Goal: Task Accomplishment & Management: Manage account settings

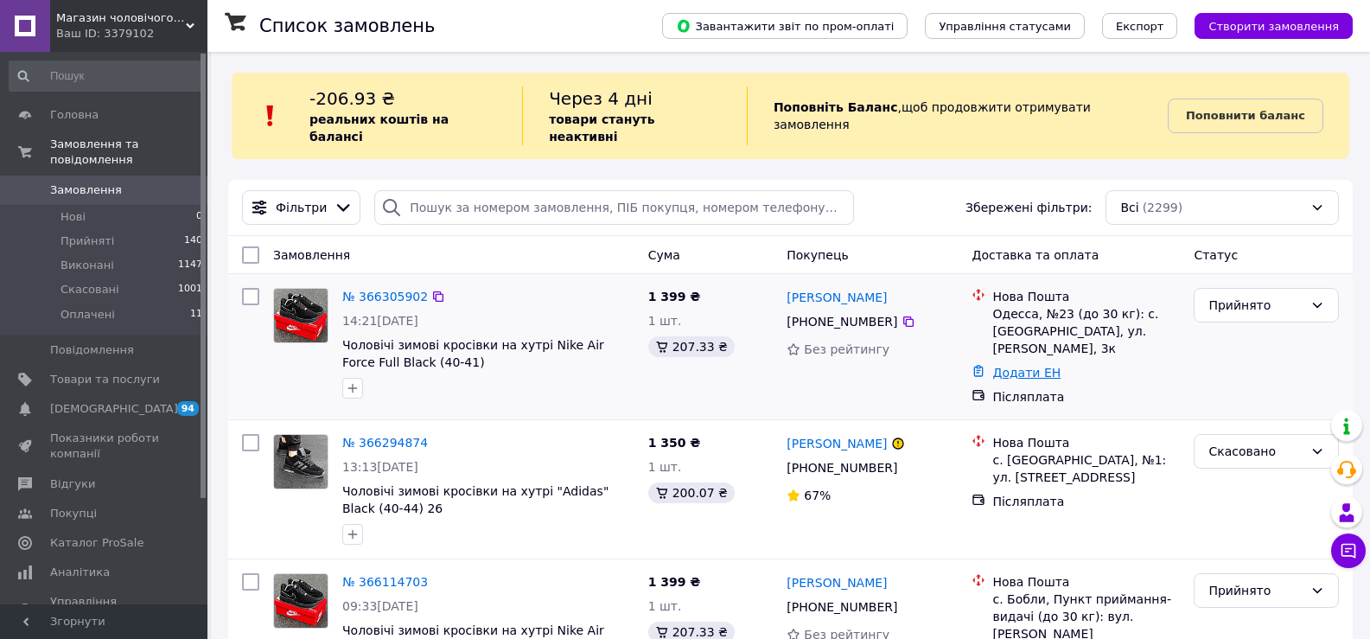
click at [1024, 366] on link "Додати ЕН" at bounding box center [1027, 373] width 68 height 14
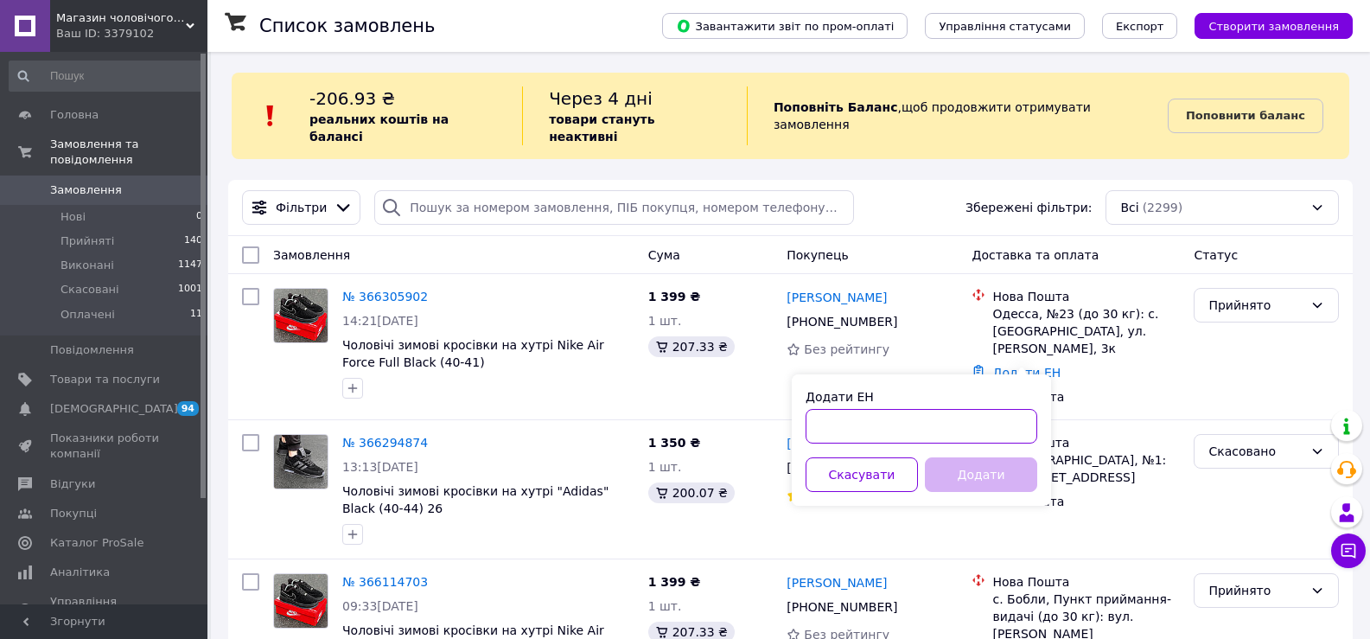
click at [984, 424] on input "Додати ЕН" at bounding box center [922, 426] width 232 height 35
paste input "20451269102840"
type input "20451269102840"
click at [995, 463] on button "Додати" at bounding box center [981, 474] width 112 height 35
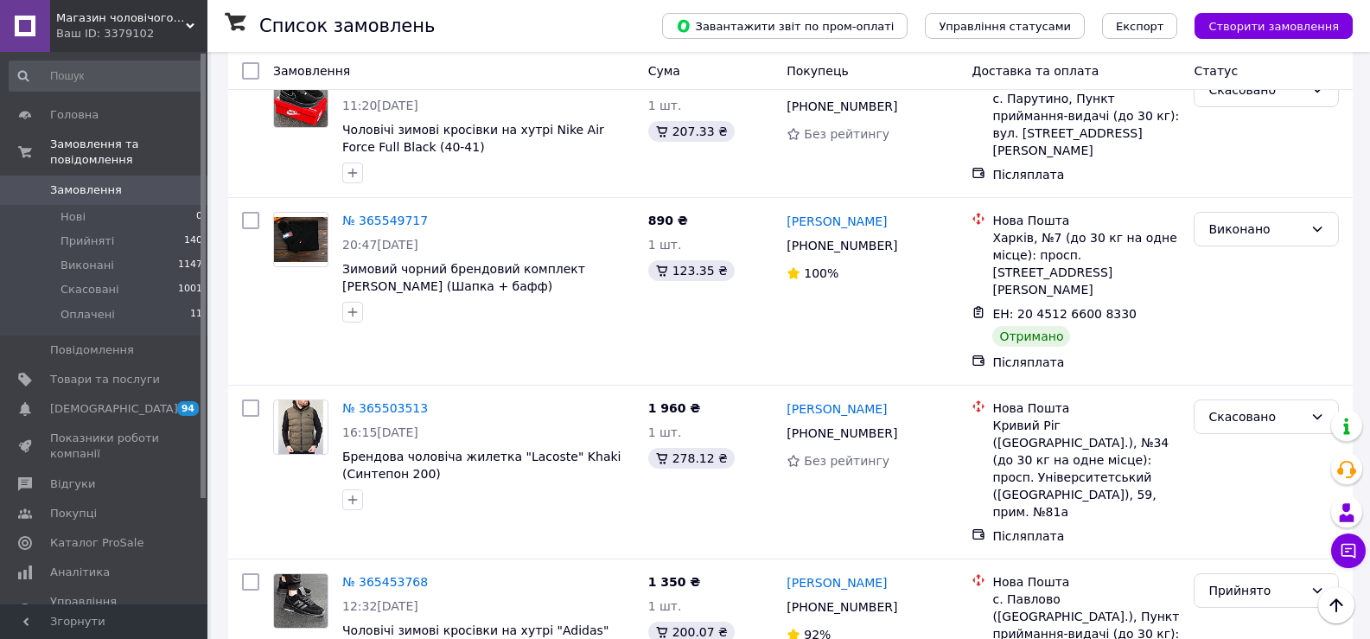
scroll to position [2701, 0]
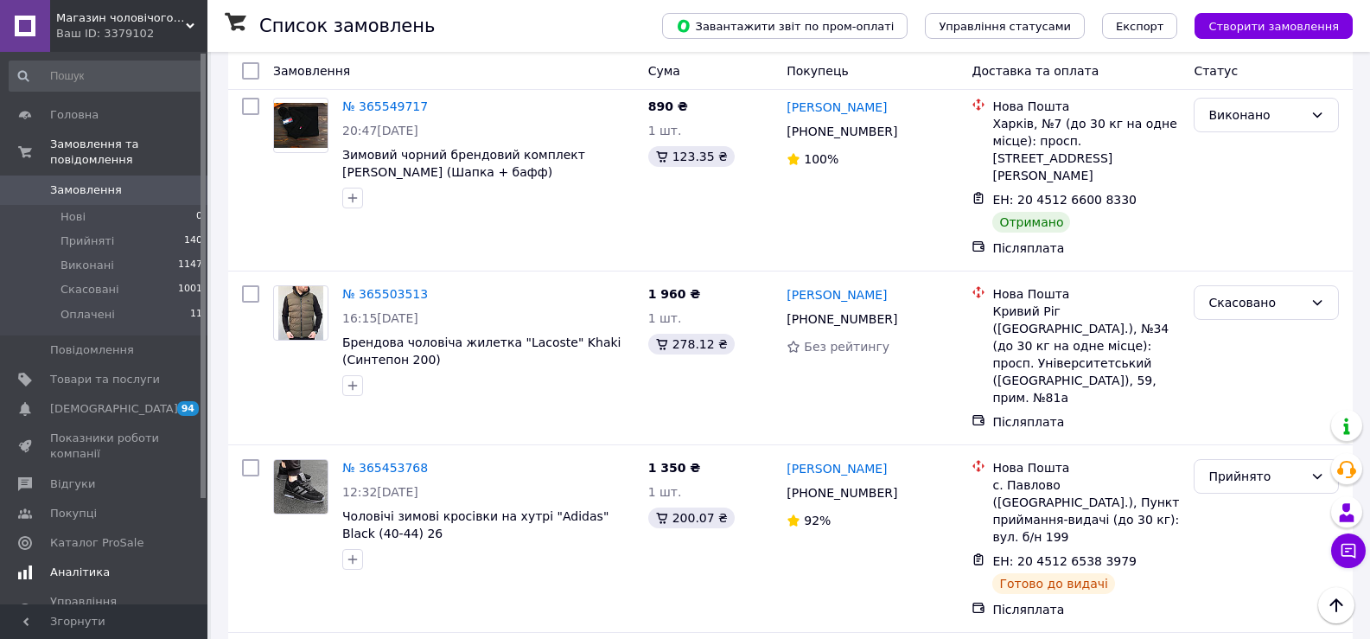
click at [80, 558] on link "Аналітика" at bounding box center [106, 572] width 213 height 29
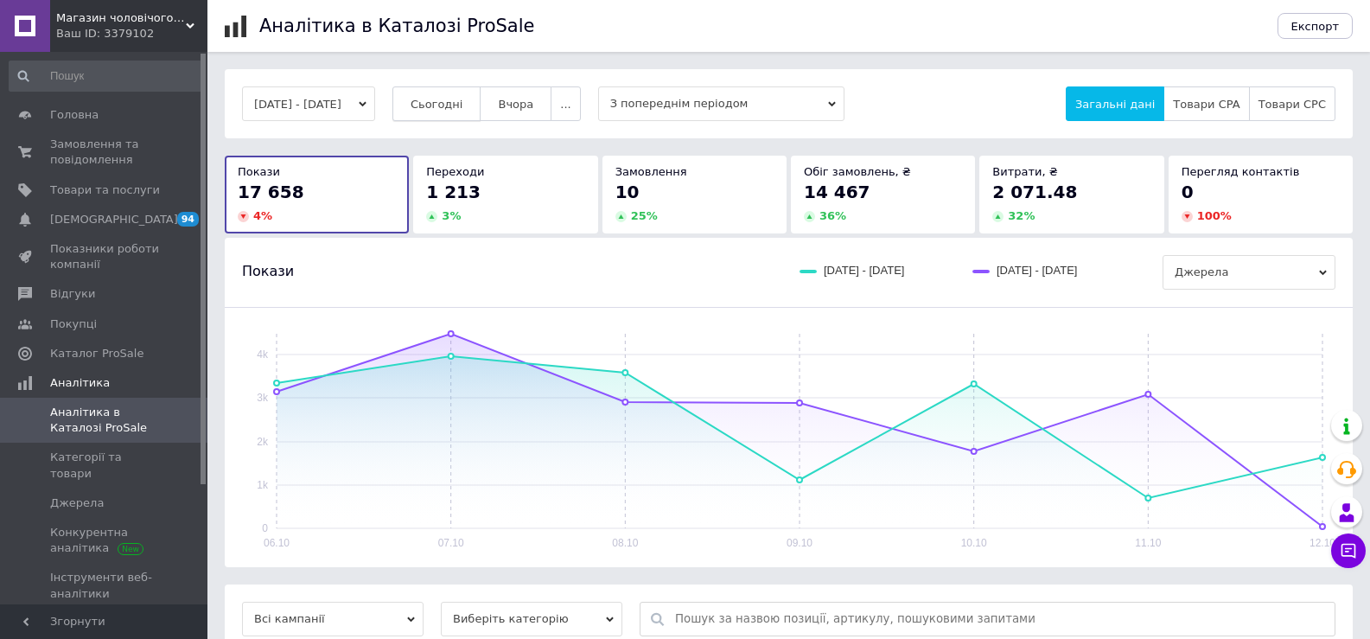
click at [451, 109] on span "Сьогодні" at bounding box center [437, 104] width 53 height 13
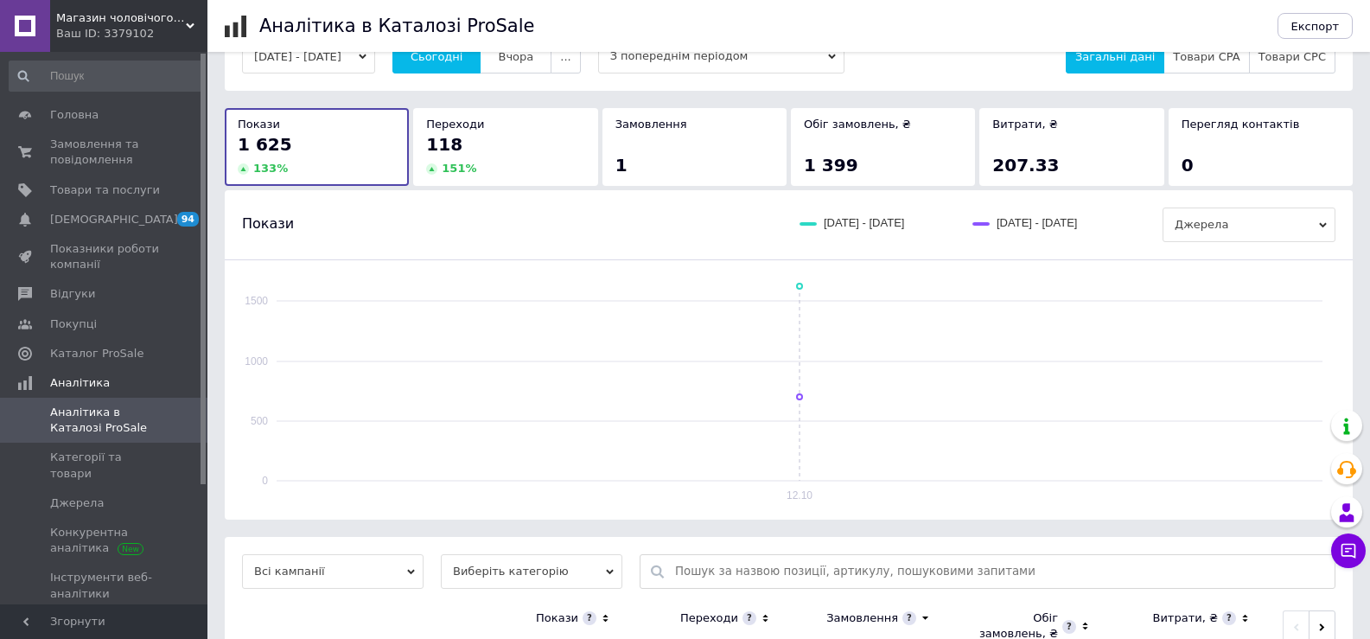
scroll to position [3, 0]
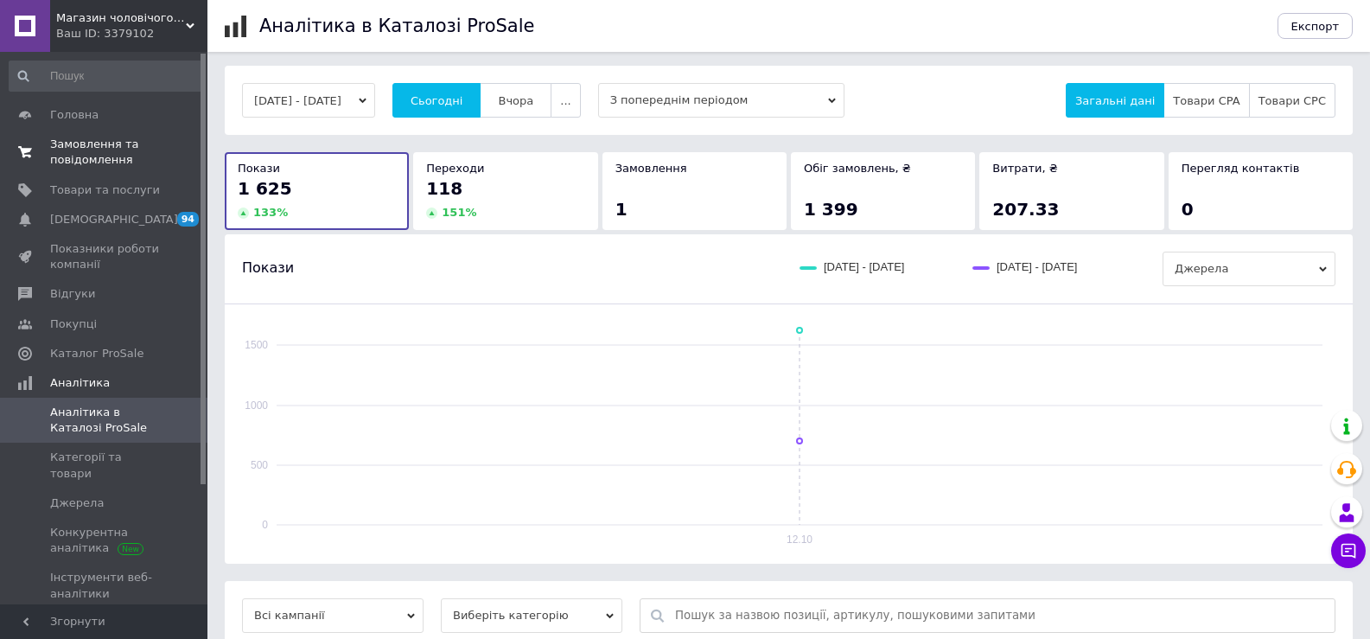
click at [125, 145] on span "Замовлення та повідомлення" at bounding box center [105, 152] width 110 height 31
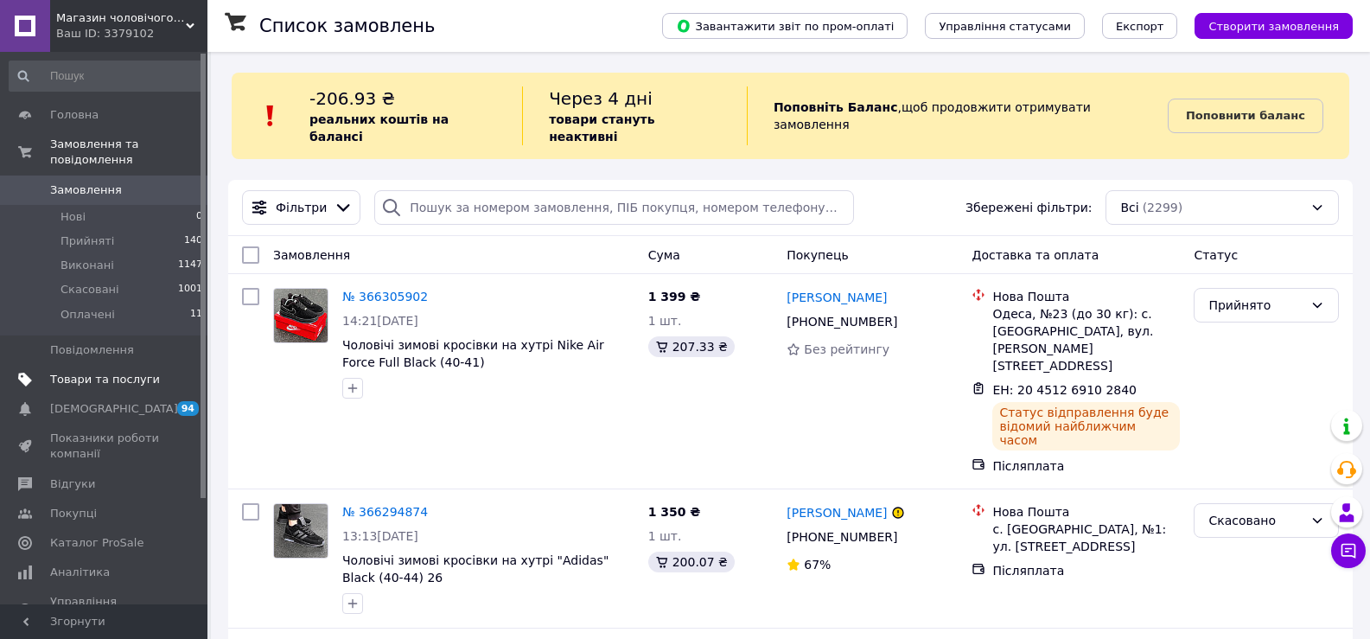
click at [83, 372] on span "Товари та послуги" at bounding box center [105, 380] width 110 height 16
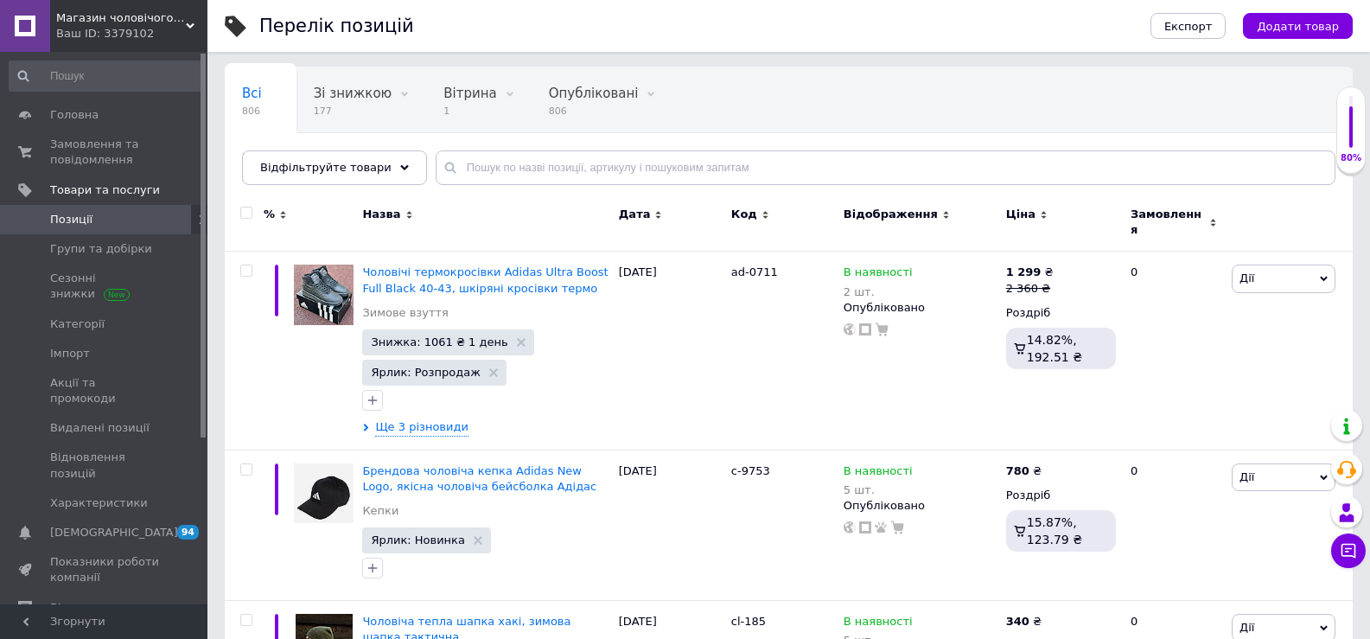
scroll to position [166, 0]
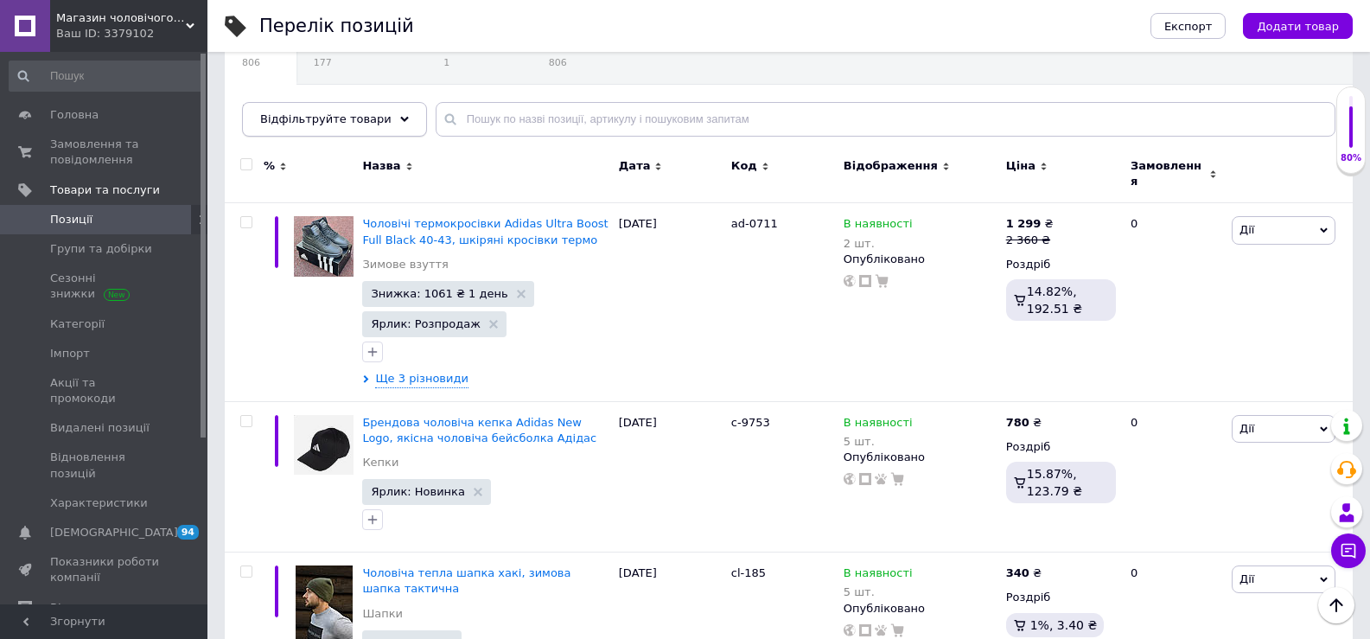
click at [360, 131] on div "Відфільтруйте товари" at bounding box center [334, 119] width 185 height 35
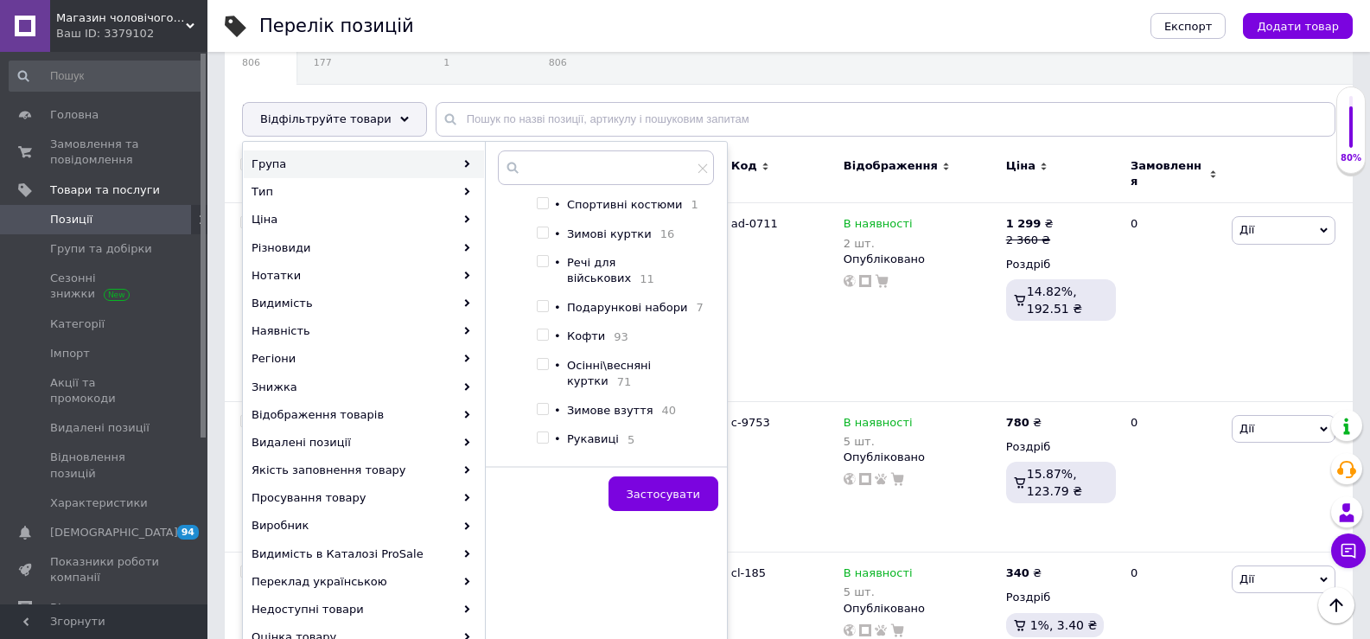
scroll to position [392, 0]
click at [630, 424] on ul "• Сонцезахисні окуляри 37 • [GEOGRAPHIC_DATA] 84 • Футболки 75 • Пляжні шорти 3…" at bounding box center [621, 359] width 168 height 1056
click at [632, 415] on span "Зимове взуття" at bounding box center [610, 408] width 86 height 13
checkbox input "true"
click at [680, 497] on span "Застосувати" at bounding box center [663, 494] width 73 height 13
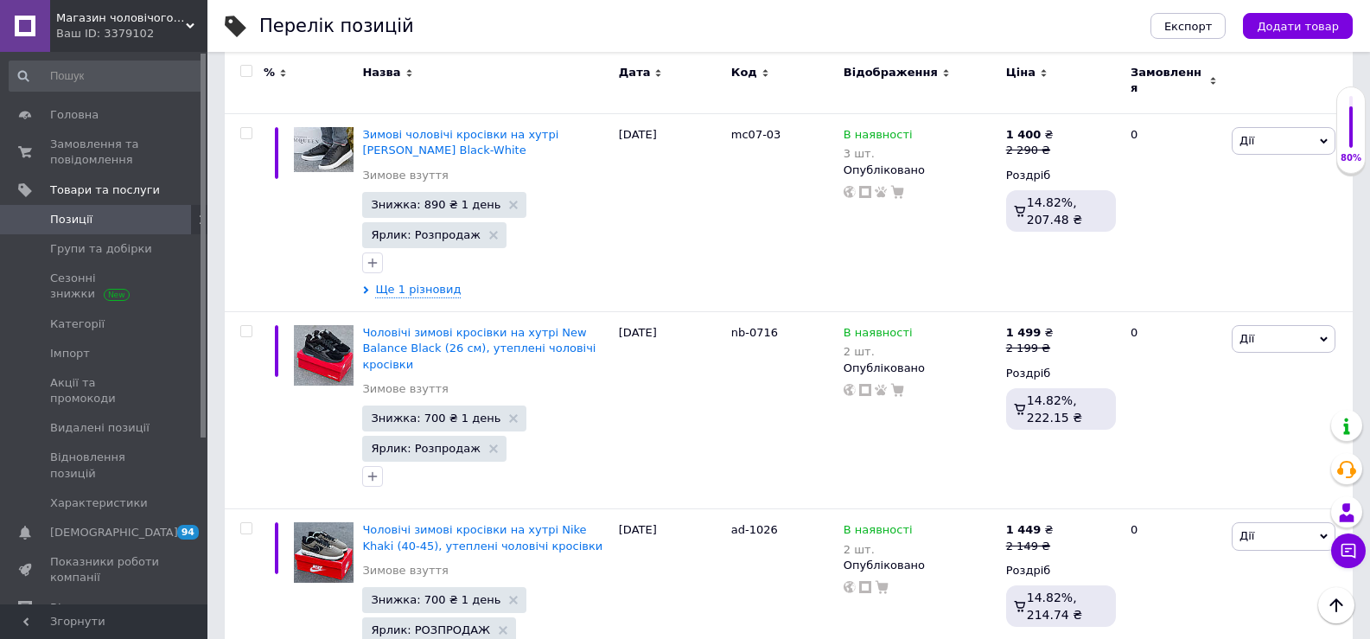
scroll to position [890, 0]
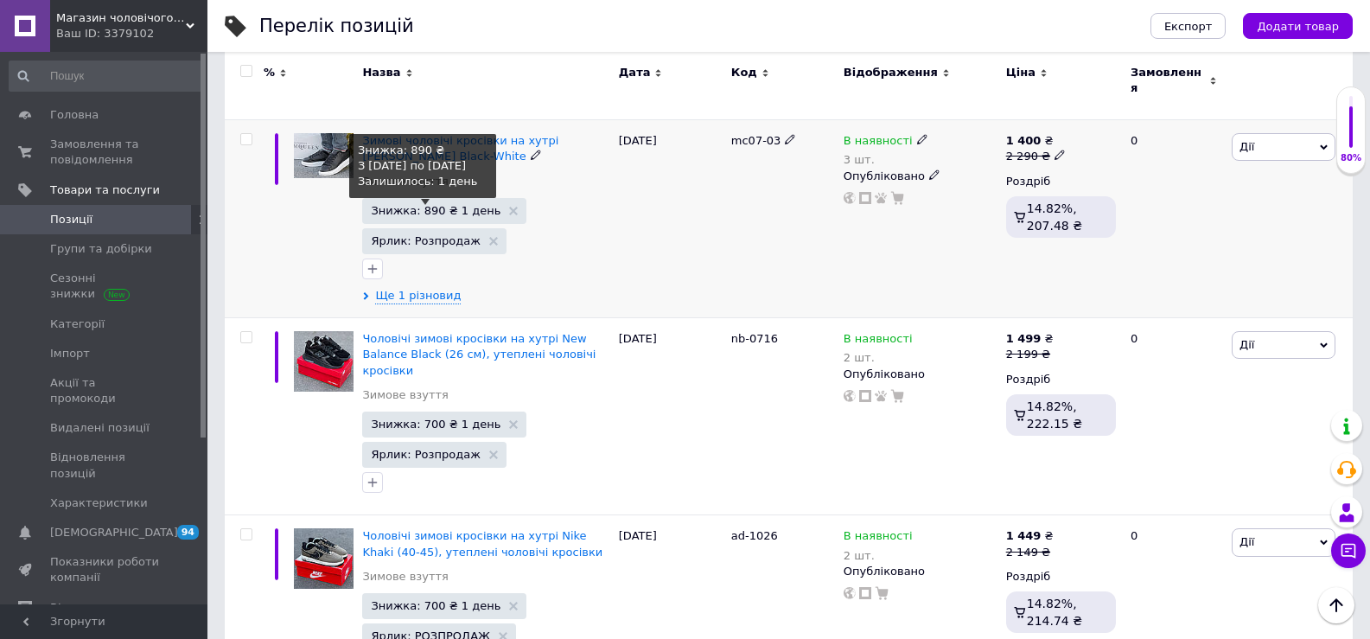
click at [430, 205] on span "Знижка: 890 ₴ 1 день" at bounding box center [436, 210] width 130 height 11
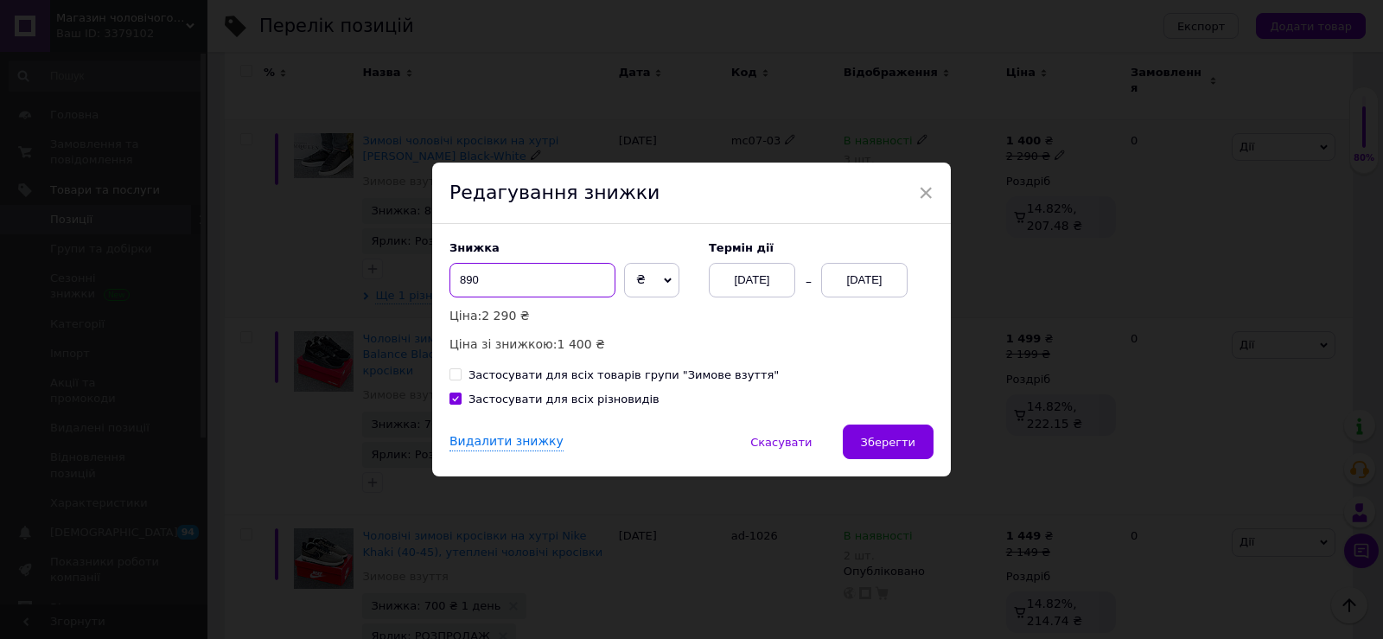
click at [473, 280] on input "890" at bounding box center [533, 280] width 166 height 35
click at [482, 277] on input "890" at bounding box center [533, 280] width 166 height 35
type input "891"
click at [906, 442] on span "Зберегти" at bounding box center [888, 442] width 54 height 13
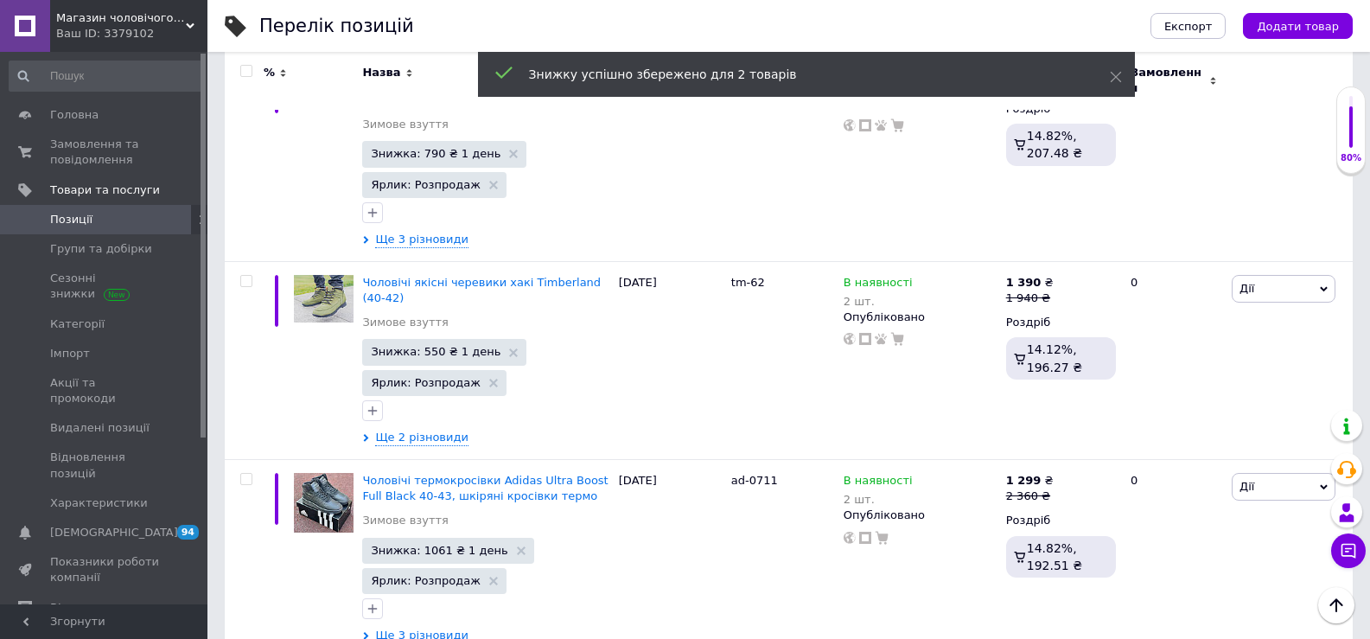
scroll to position [142, 0]
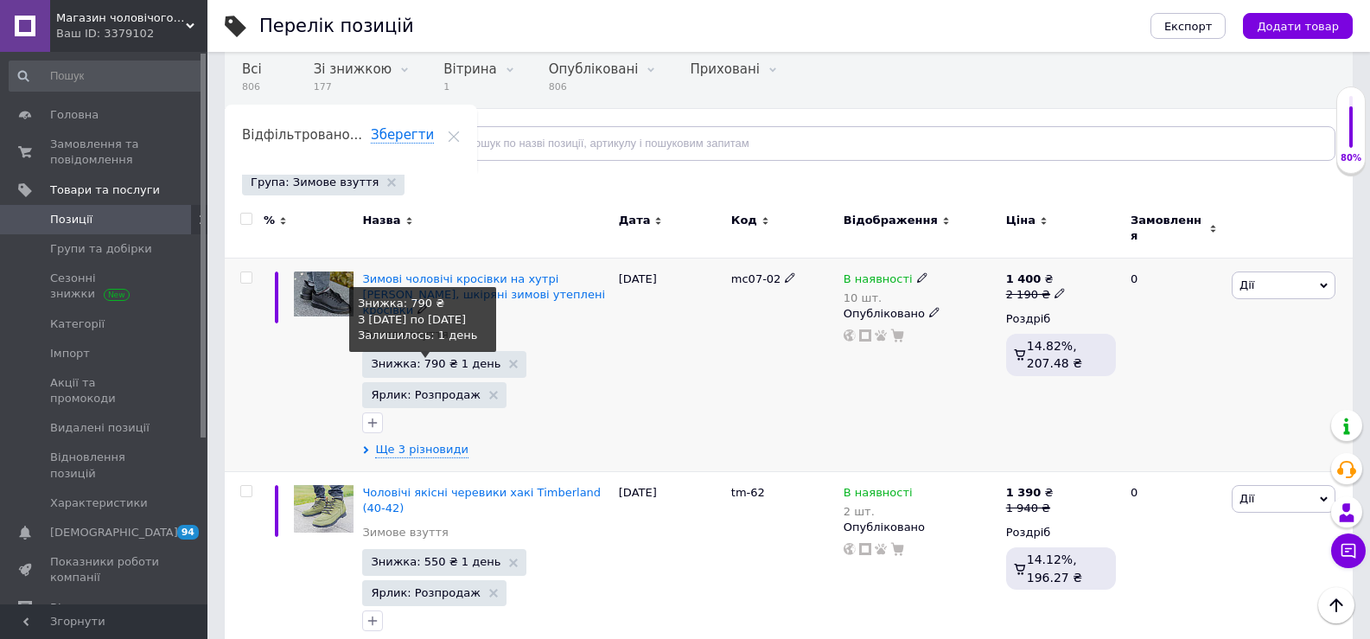
click at [452, 358] on span "Знижка: 790 ₴ 1 день" at bounding box center [436, 363] width 130 height 11
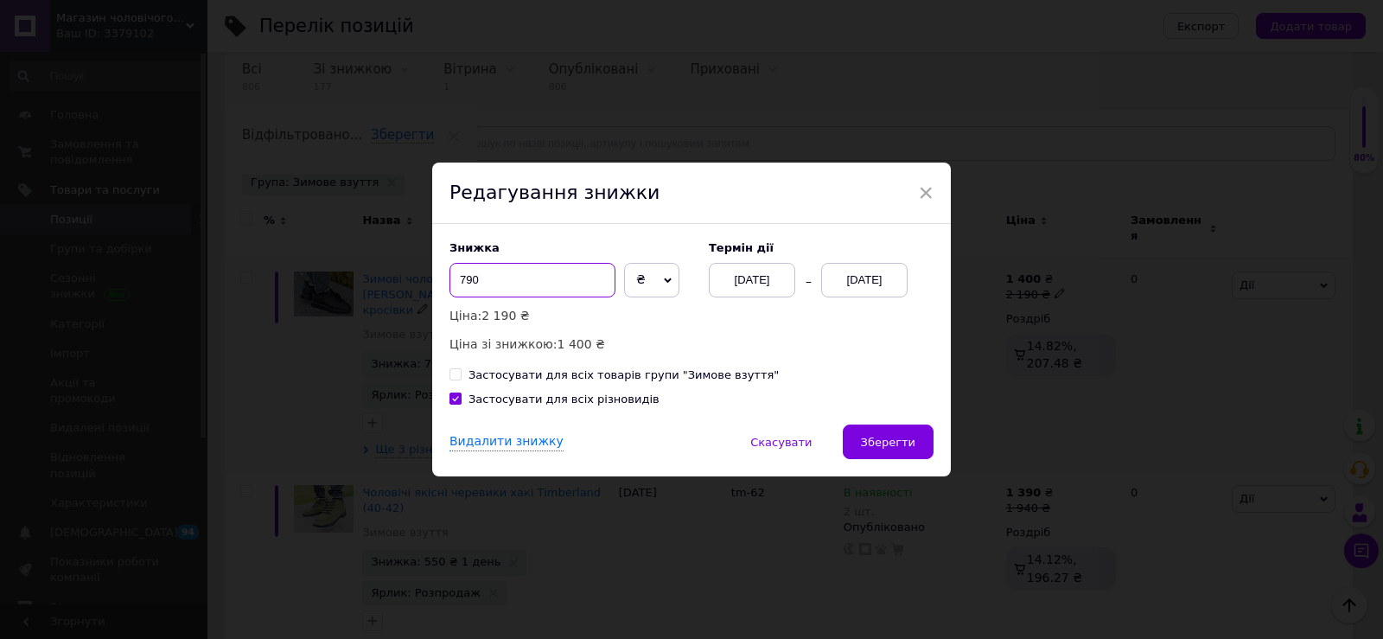
click at [487, 279] on input "790" at bounding box center [533, 280] width 166 height 35
type input "791"
click at [864, 438] on button "Зберегти" at bounding box center [888, 442] width 91 height 35
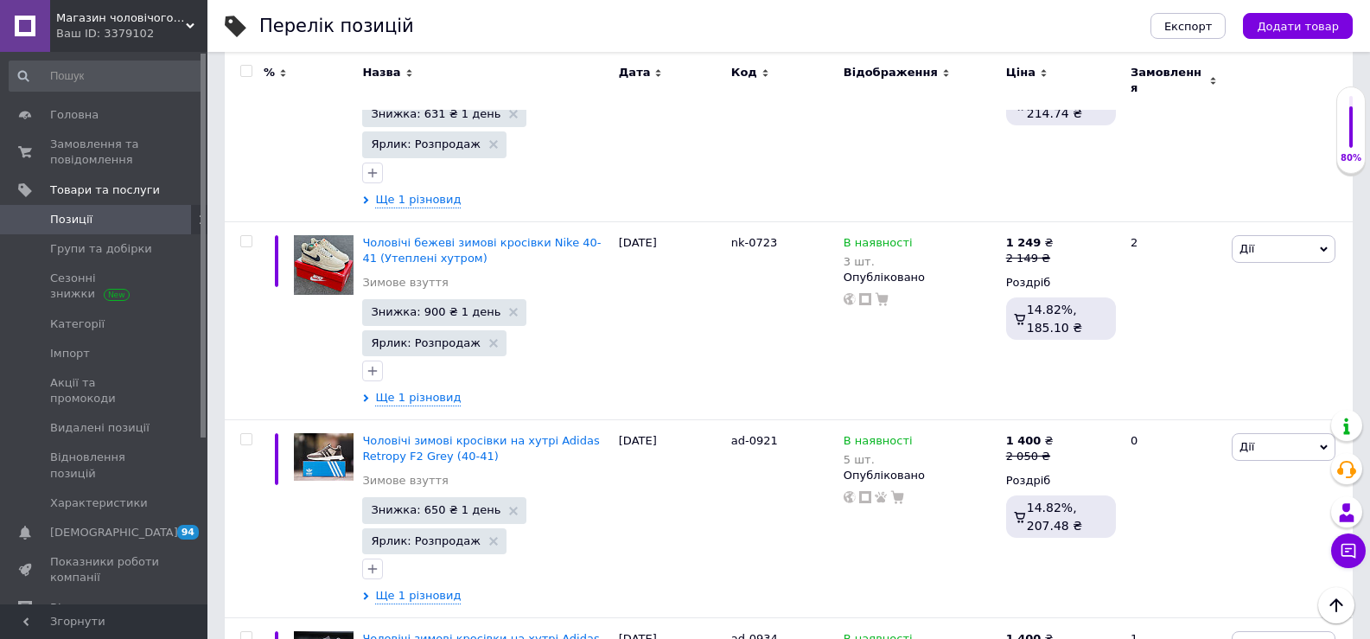
scroll to position [2971, 0]
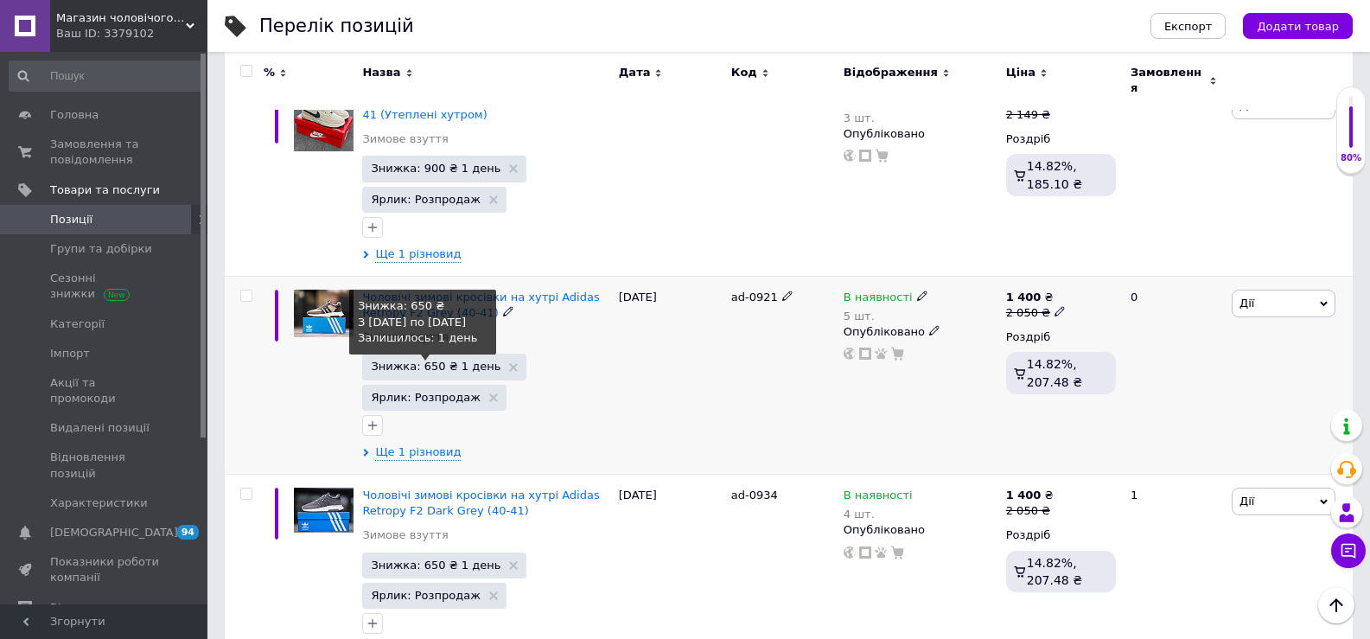
click at [434, 361] on span "Знижка: 650 ₴ 1 день" at bounding box center [436, 366] width 130 height 11
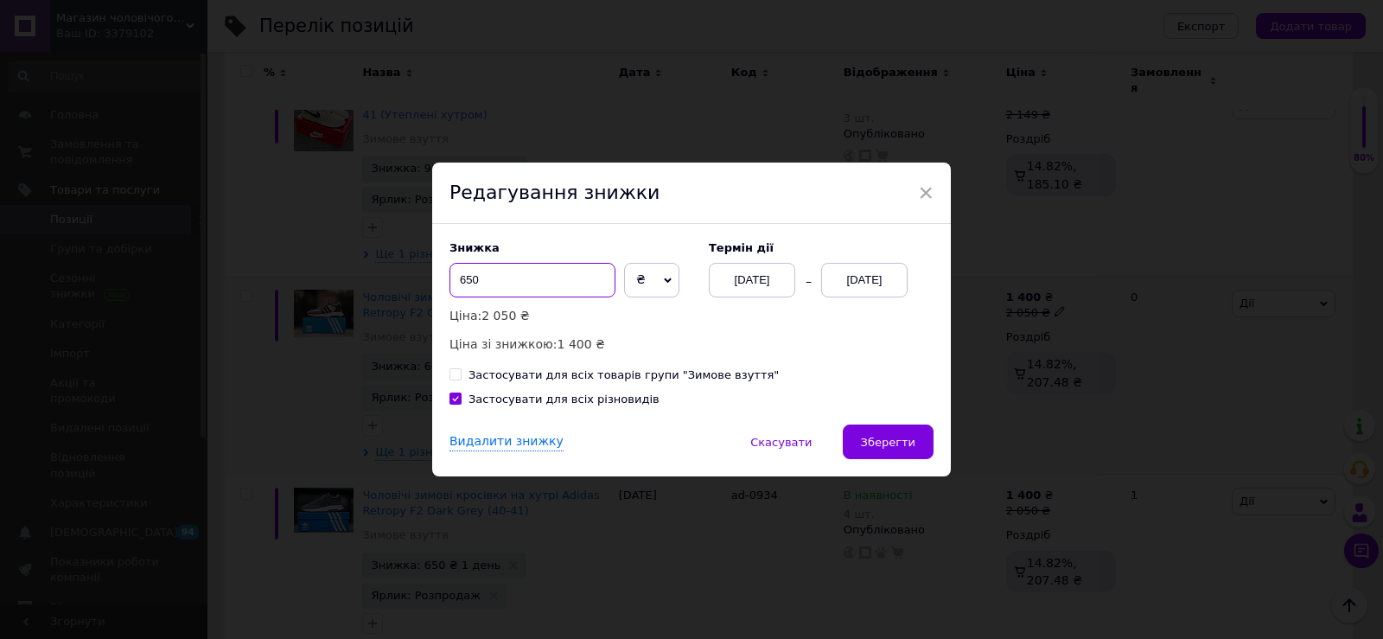
click at [527, 273] on input "650" at bounding box center [533, 280] width 166 height 35
click at [527, 273] on input "65" at bounding box center [533, 280] width 166 height 35
type input "651"
click at [885, 437] on span "Зберегти" at bounding box center [888, 442] width 54 height 13
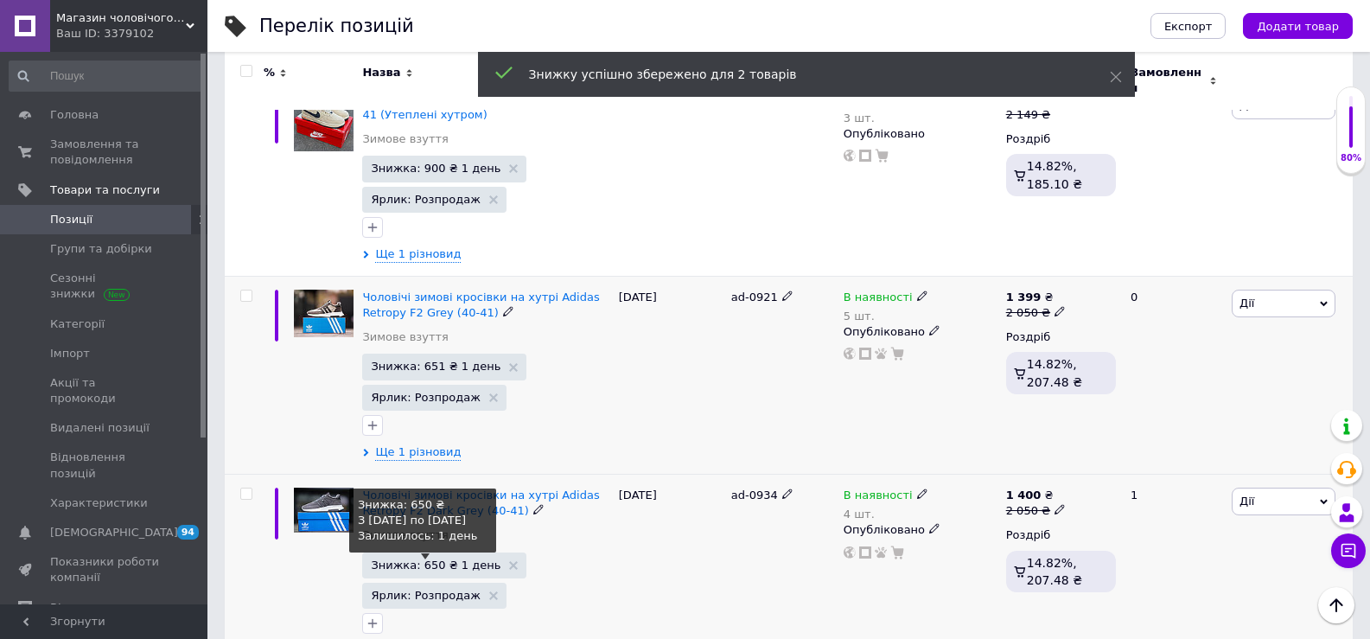
click at [436, 559] on span "Знижка: 650 ₴ 1 день" at bounding box center [436, 564] width 130 height 11
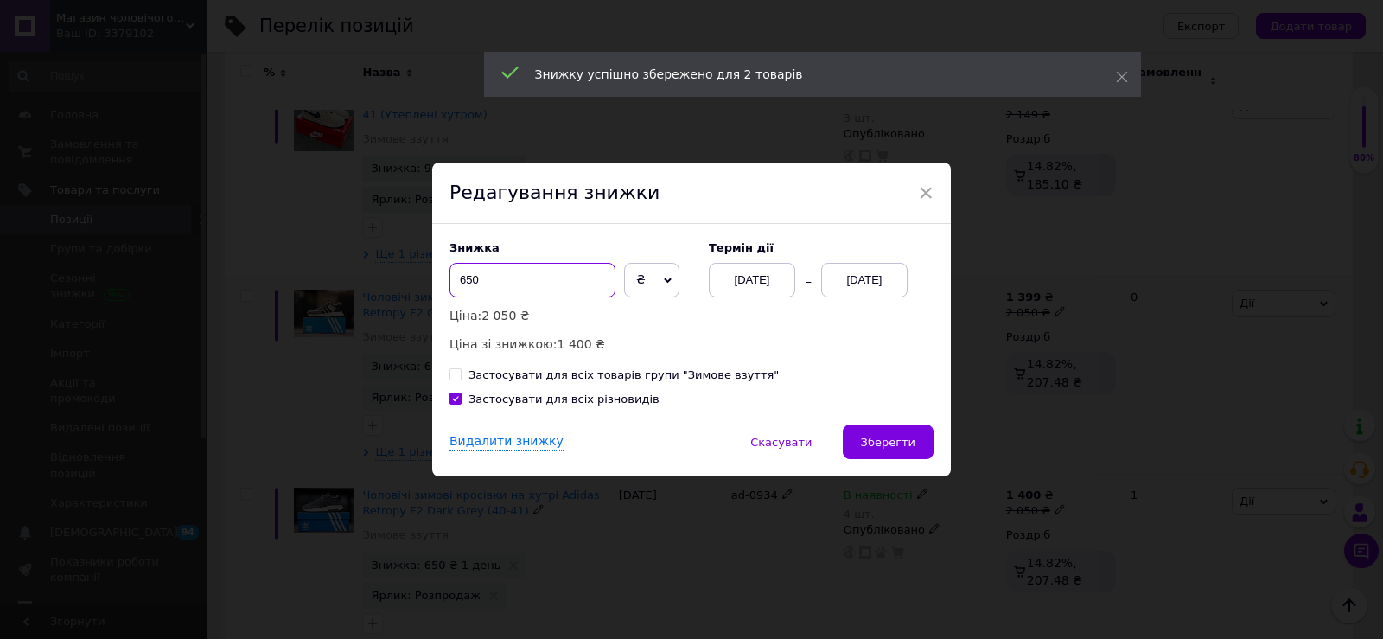
click at [490, 279] on input "650" at bounding box center [533, 280] width 166 height 35
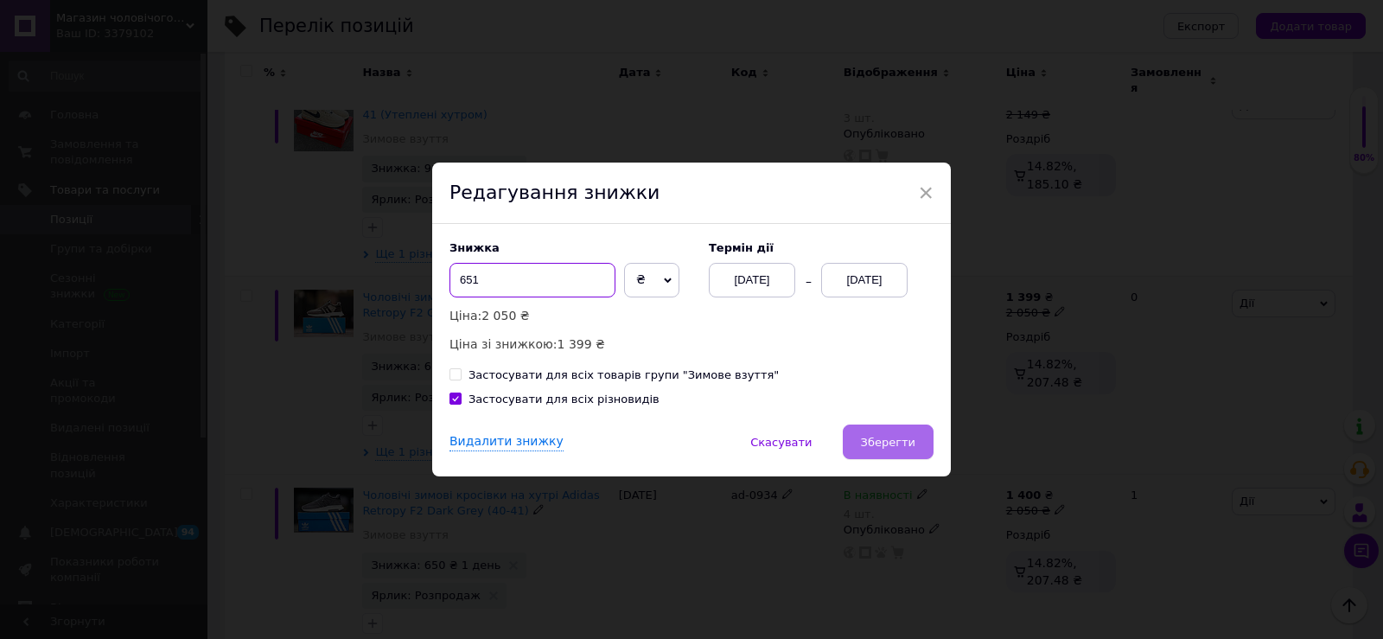
type input "651"
click at [917, 438] on button "Зберегти" at bounding box center [888, 442] width 91 height 35
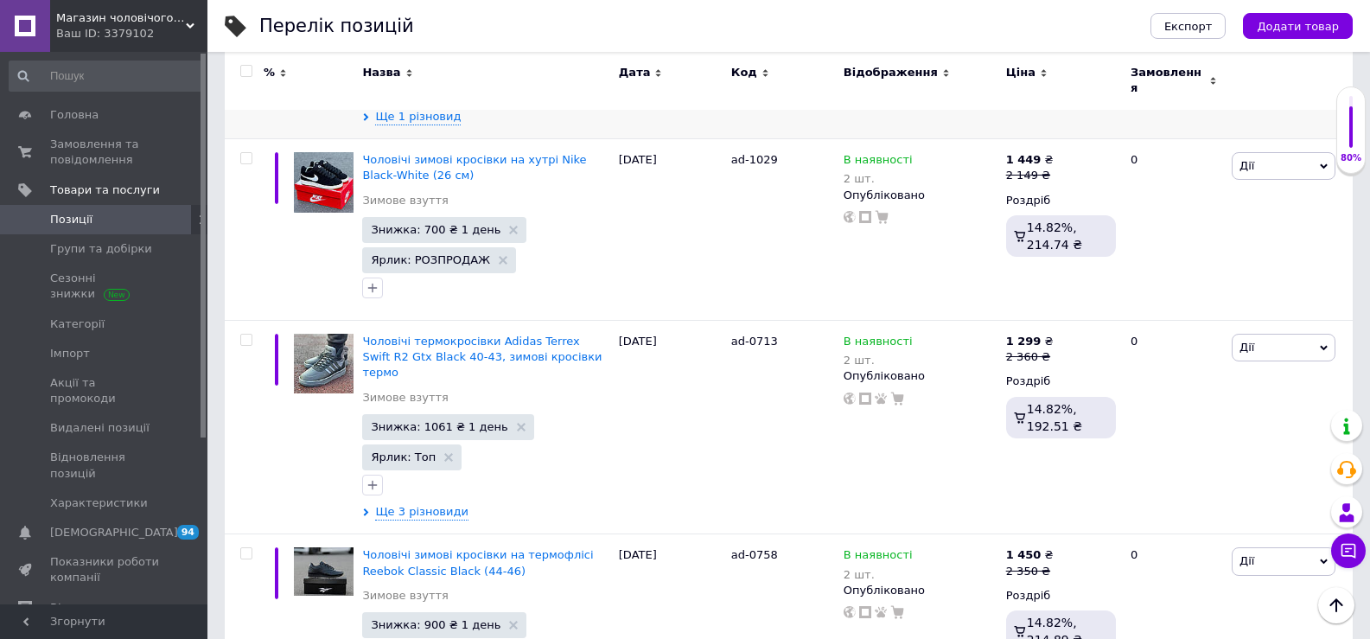
scroll to position [3564, 0]
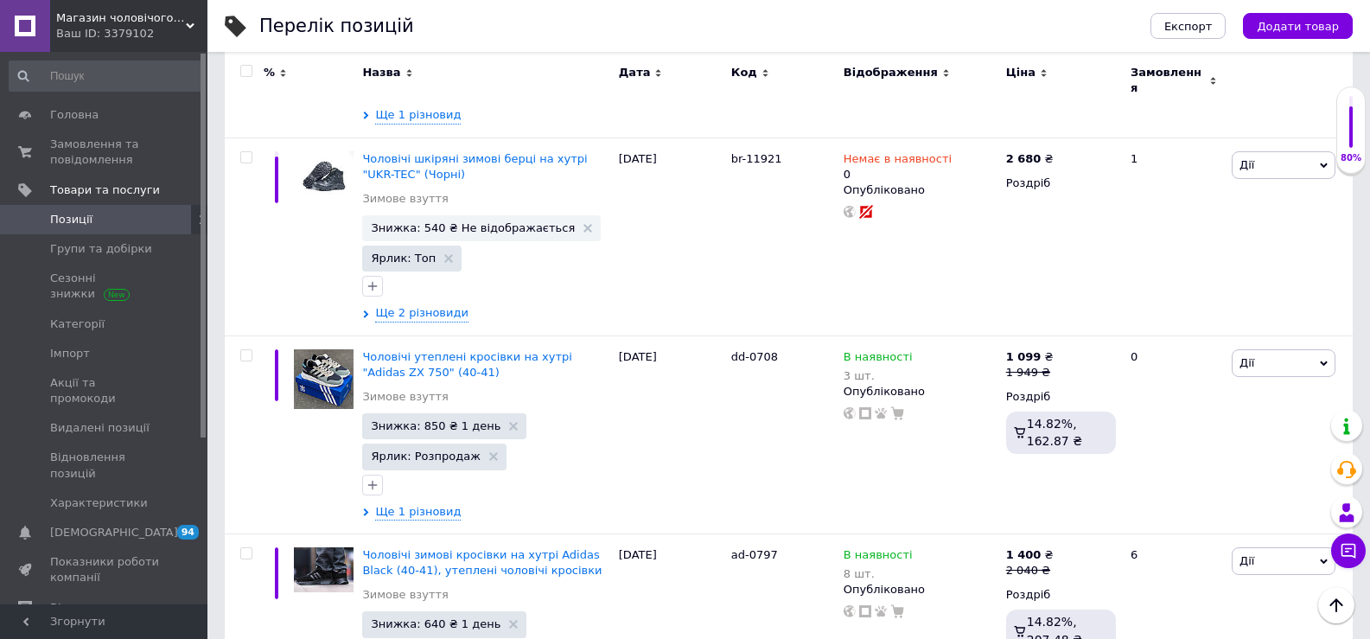
scroll to position [2783, 0]
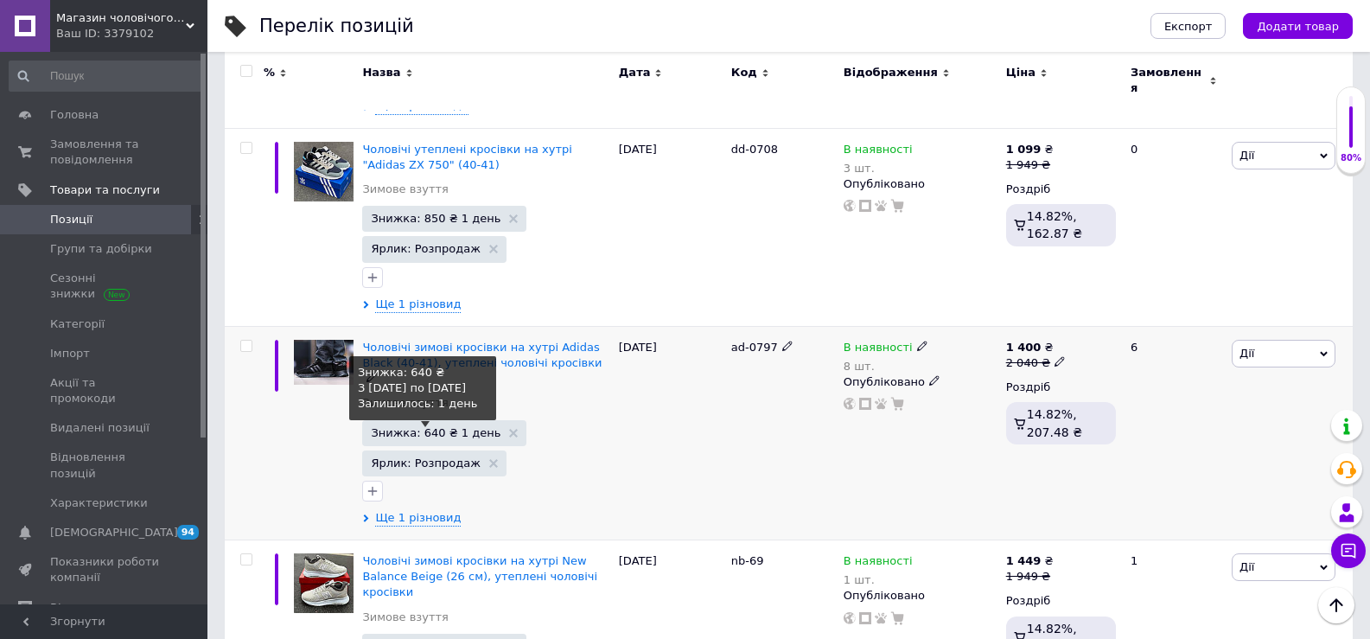
click at [433, 427] on span "Знижка: 640 ₴ 1 день" at bounding box center [436, 432] width 130 height 11
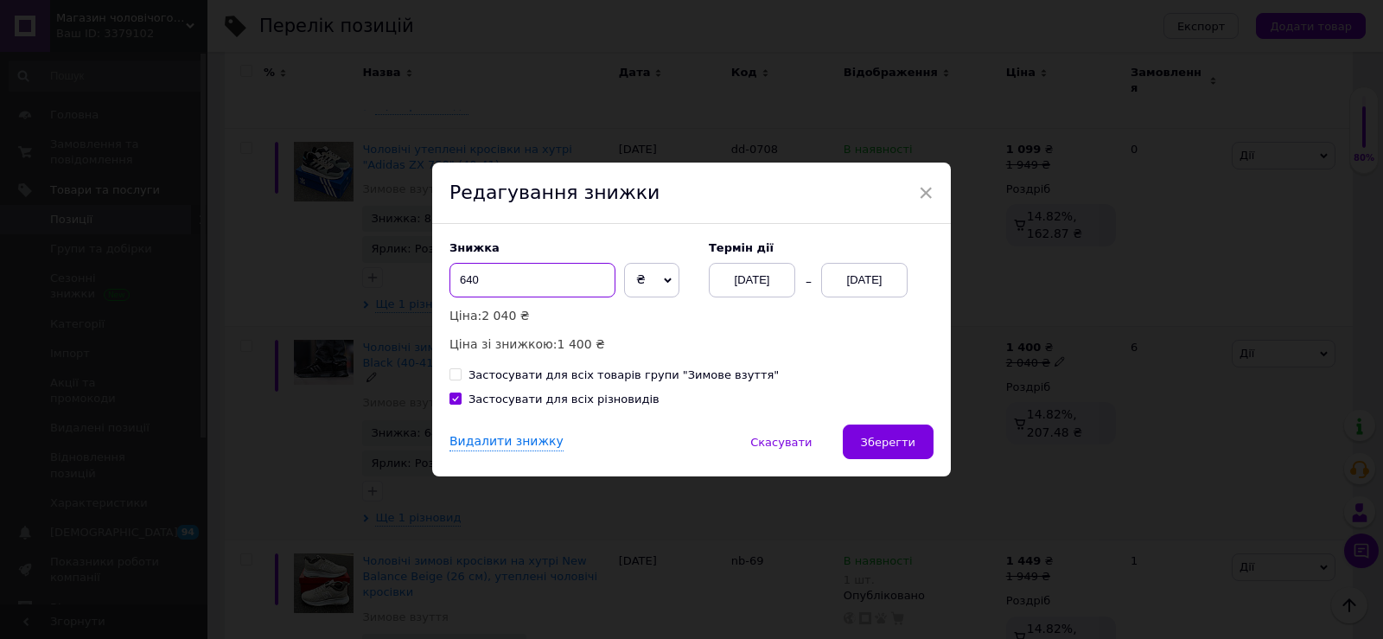
click at [526, 289] on input "640" at bounding box center [533, 280] width 166 height 35
type input "641"
click at [909, 441] on span "Зберегти" at bounding box center [888, 442] width 54 height 13
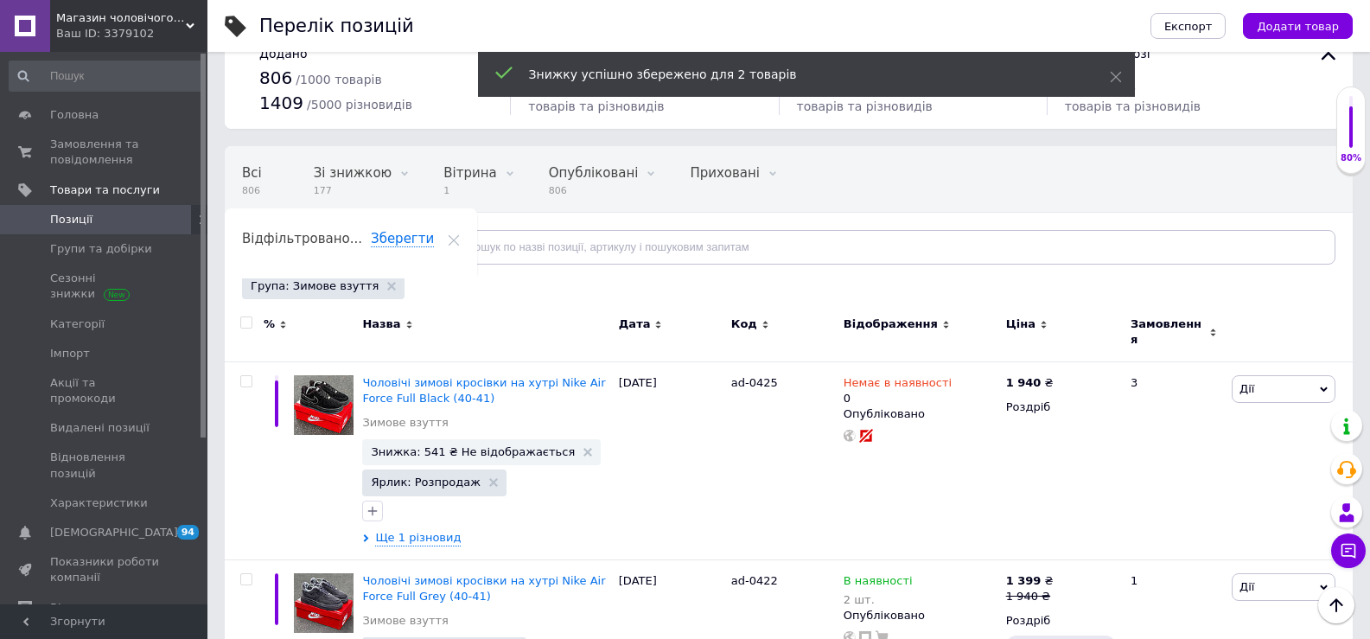
scroll to position [20, 0]
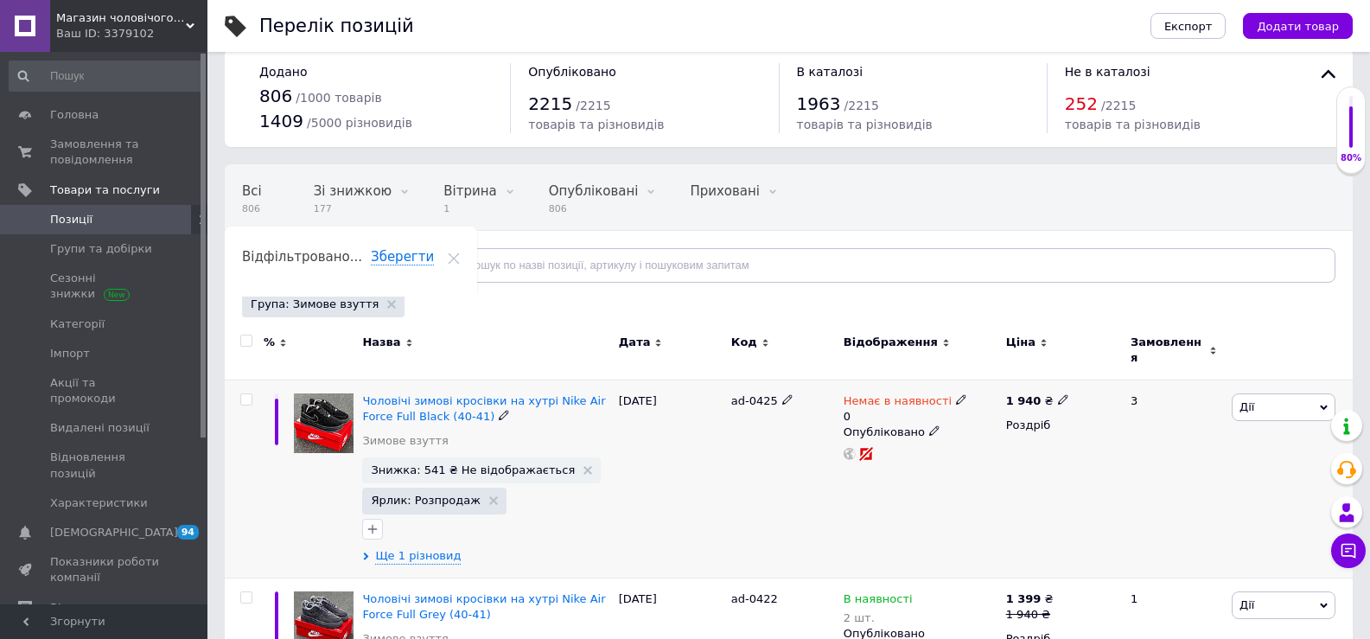
click at [956, 394] on icon at bounding box center [961, 399] width 10 height 10
drag, startPoint x: 987, startPoint y: 404, endPoint x: 994, endPoint y: 431, distance: 27.7
click at [987, 409] on li "В наявності" at bounding box center [1052, 421] width 164 height 24
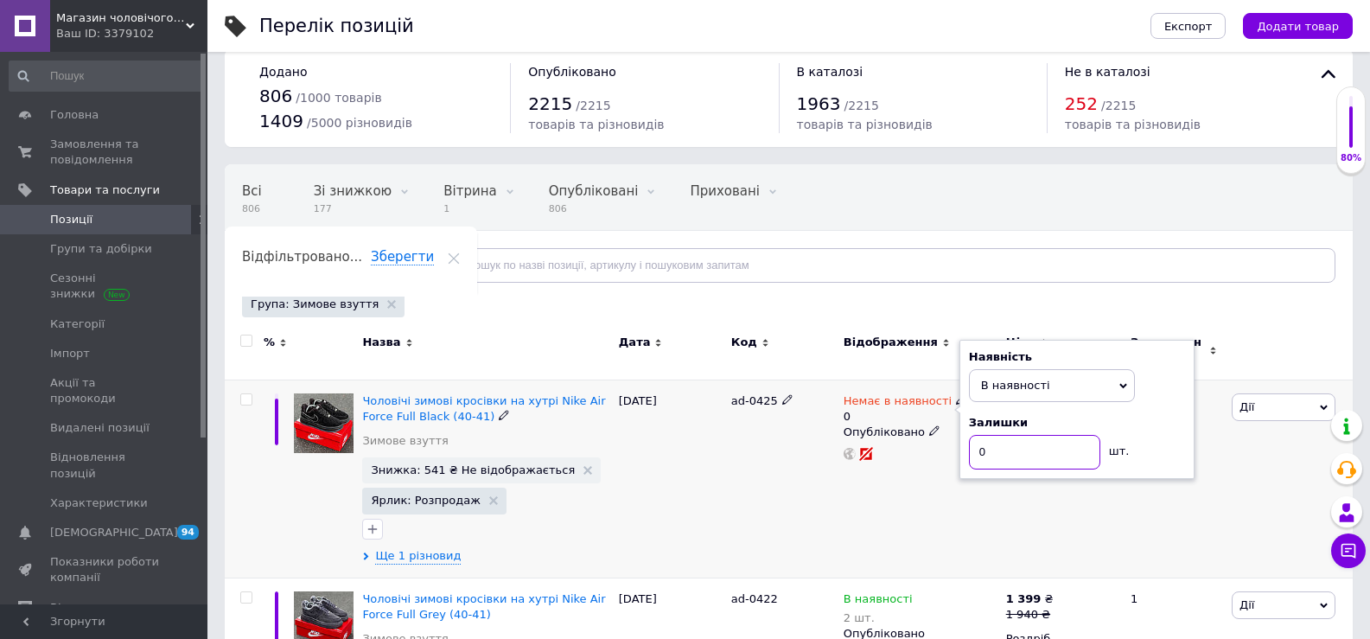
drag, startPoint x: 987, startPoint y: 434, endPoint x: 975, endPoint y: 437, distance: 11.5
click at [975, 437] on input "0" at bounding box center [1034, 452] width 131 height 35
type input "1"
click at [909, 500] on div "Немає в наявності 0 Наявність В наявності Немає в наявності Під замовлення Зали…" at bounding box center [921, 479] width 163 height 198
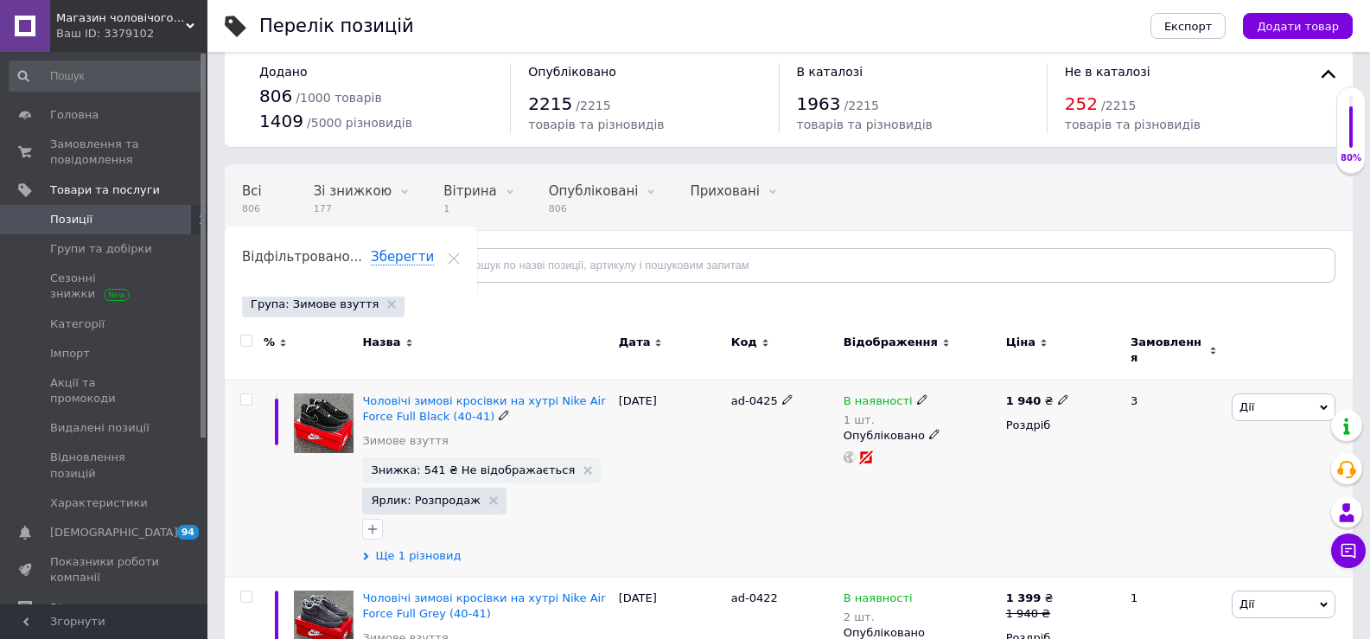
click at [414, 548] on span "Ще 1 різновид" at bounding box center [418, 556] width 86 height 16
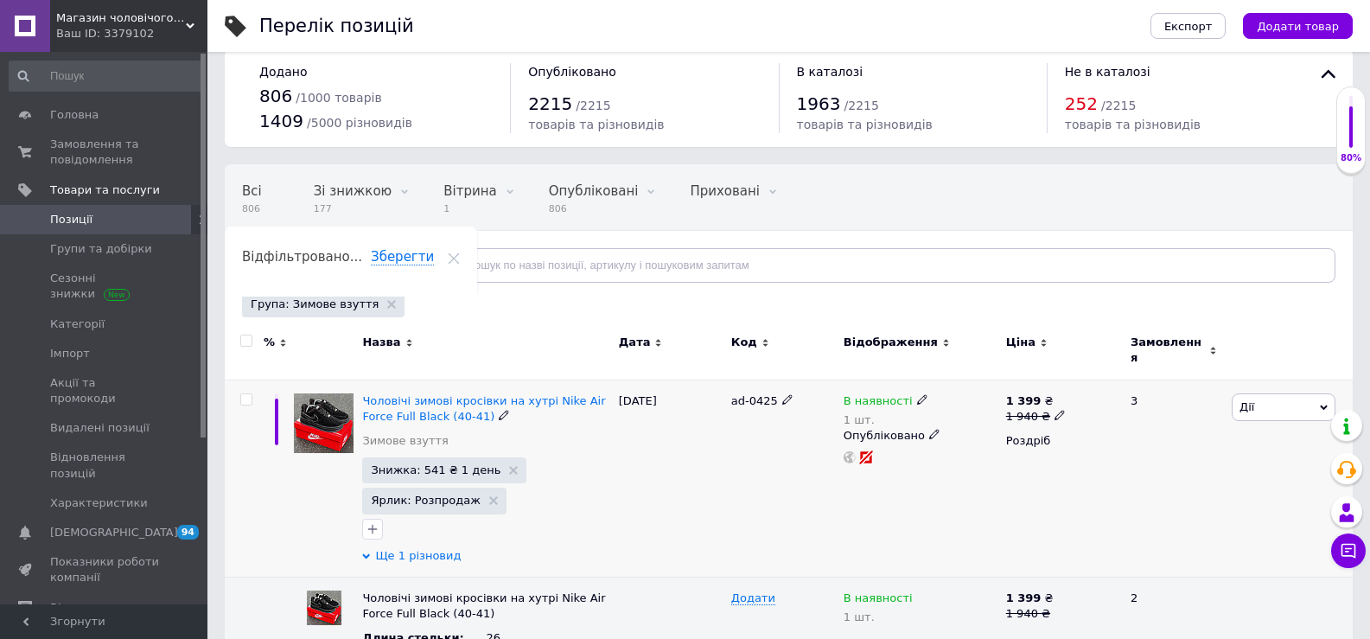
click at [414, 548] on span "Ще 1 різновид" at bounding box center [418, 556] width 86 height 16
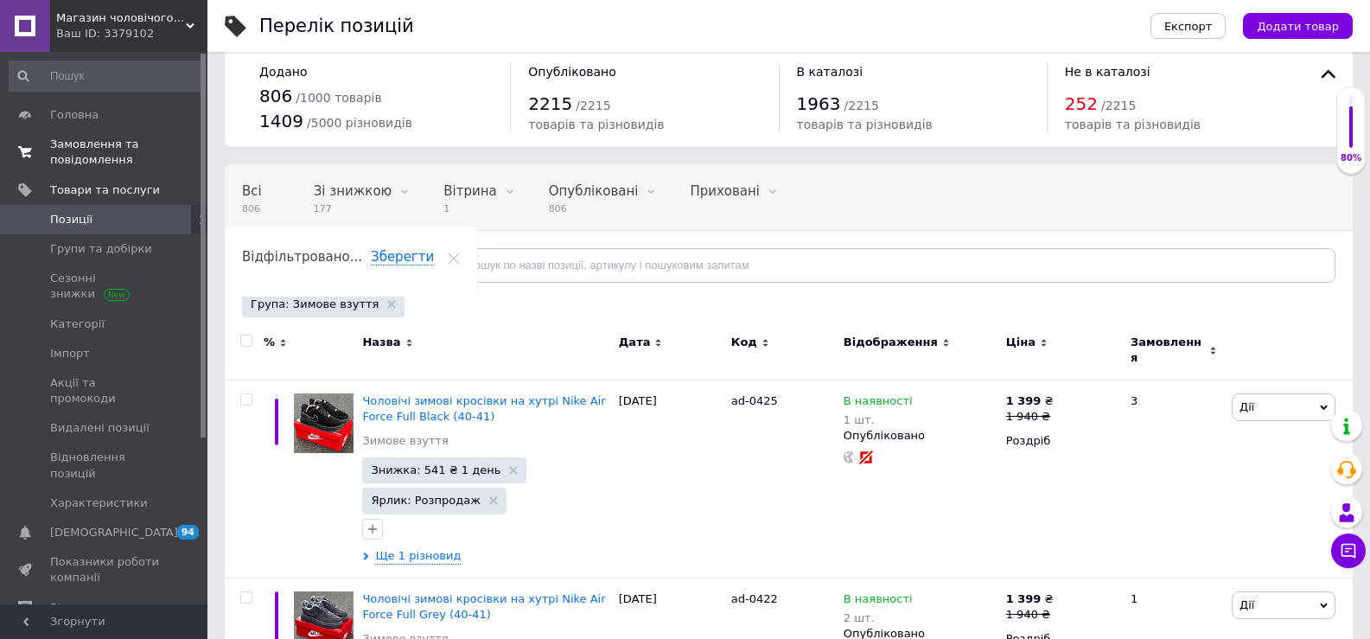
click at [108, 152] on span "Замовлення та повідомлення" at bounding box center [105, 152] width 110 height 31
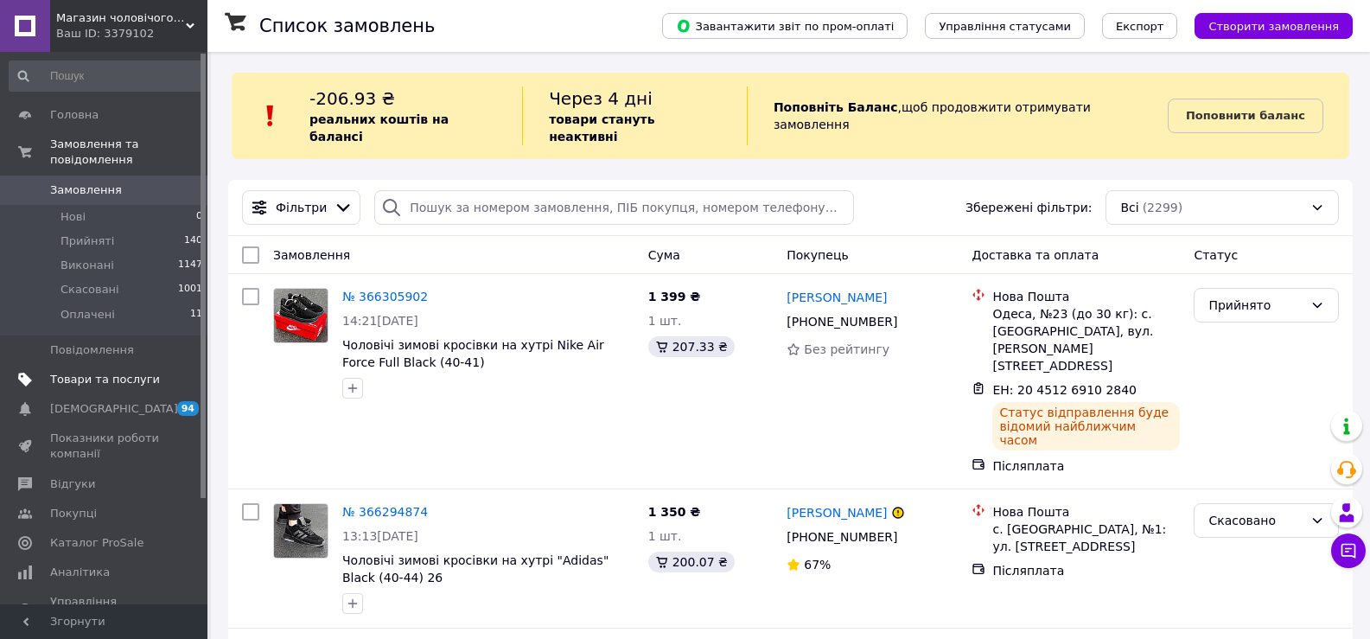
click at [125, 372] on span "Товари та послуги" at bounding box center [105, 380] width 110 height 16
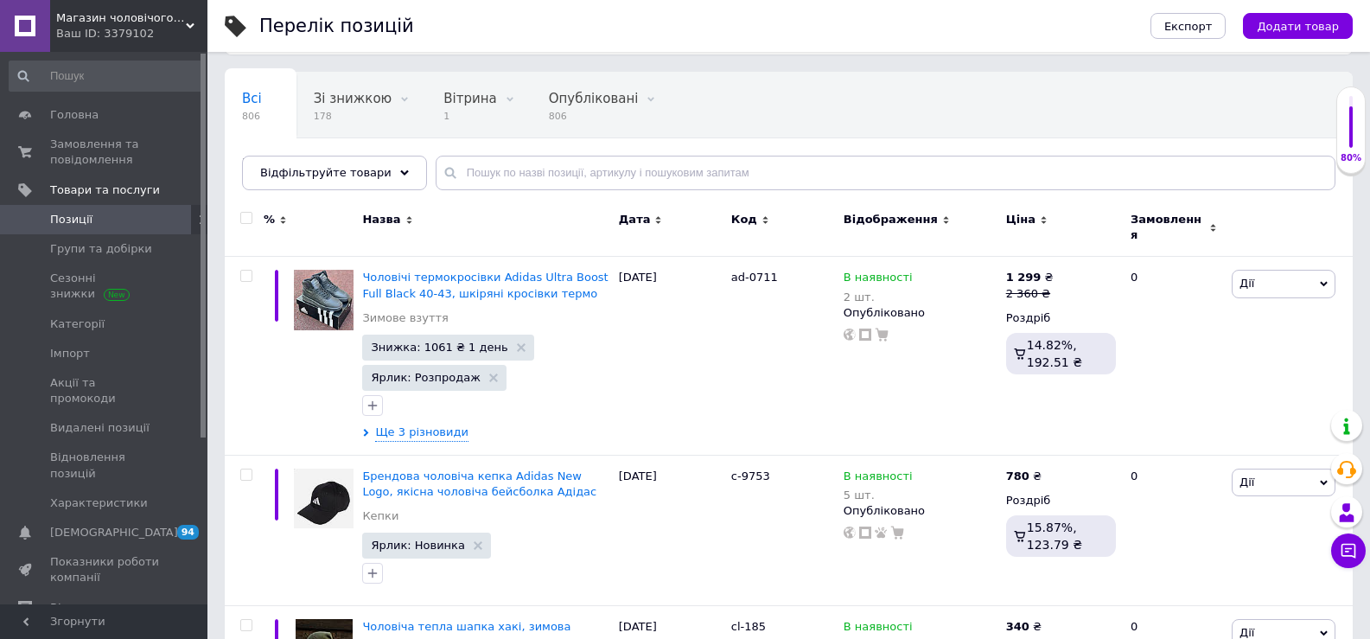
scroll to position [118, 0]
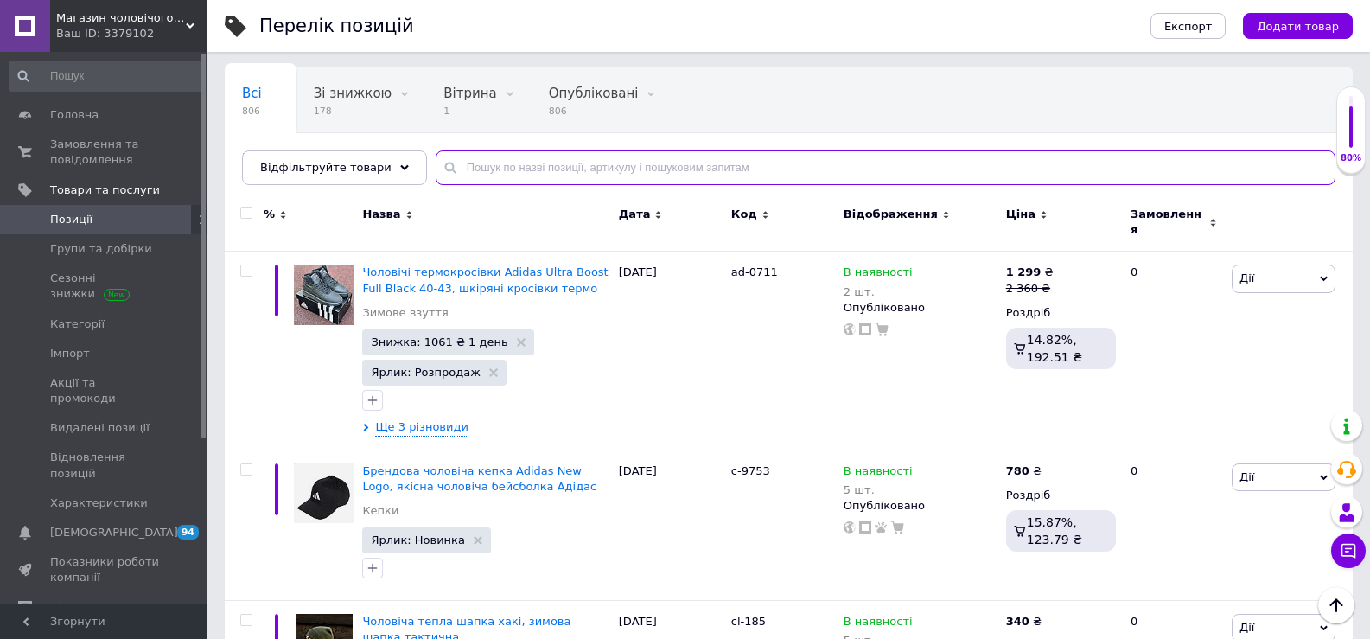
click at [641, 166] on input "text" at bounding box center [886, 167] width 900 height 35
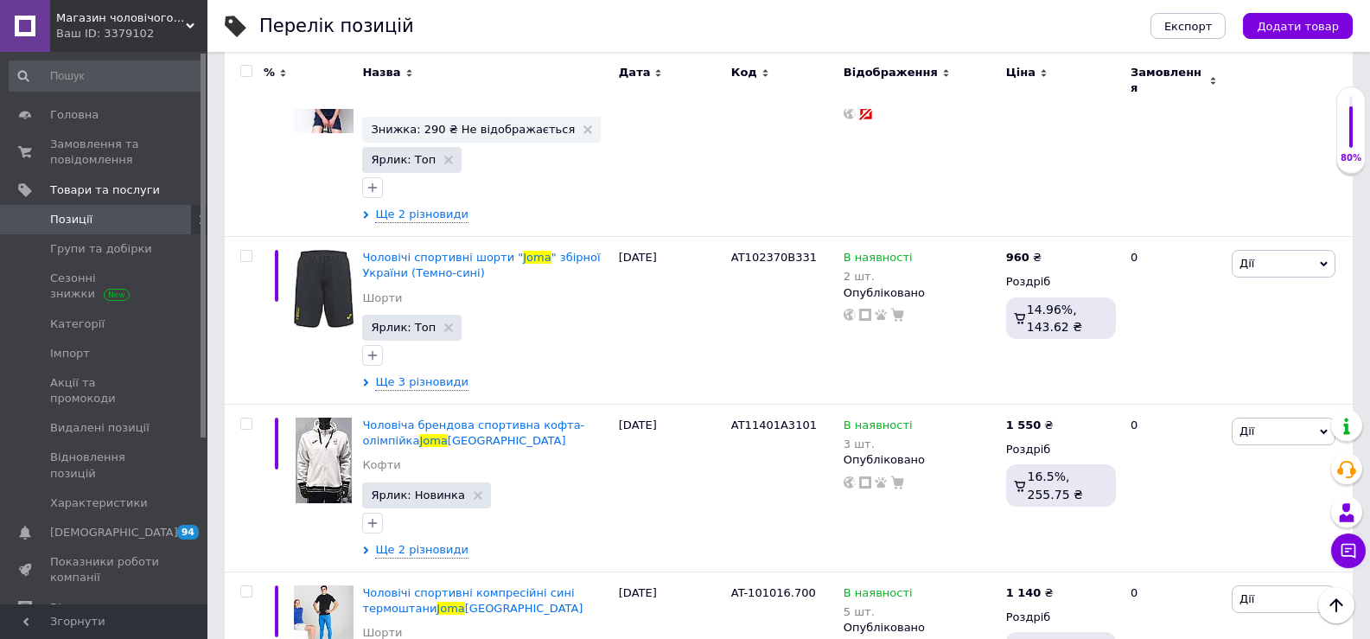
scroll to position [3106, 0]
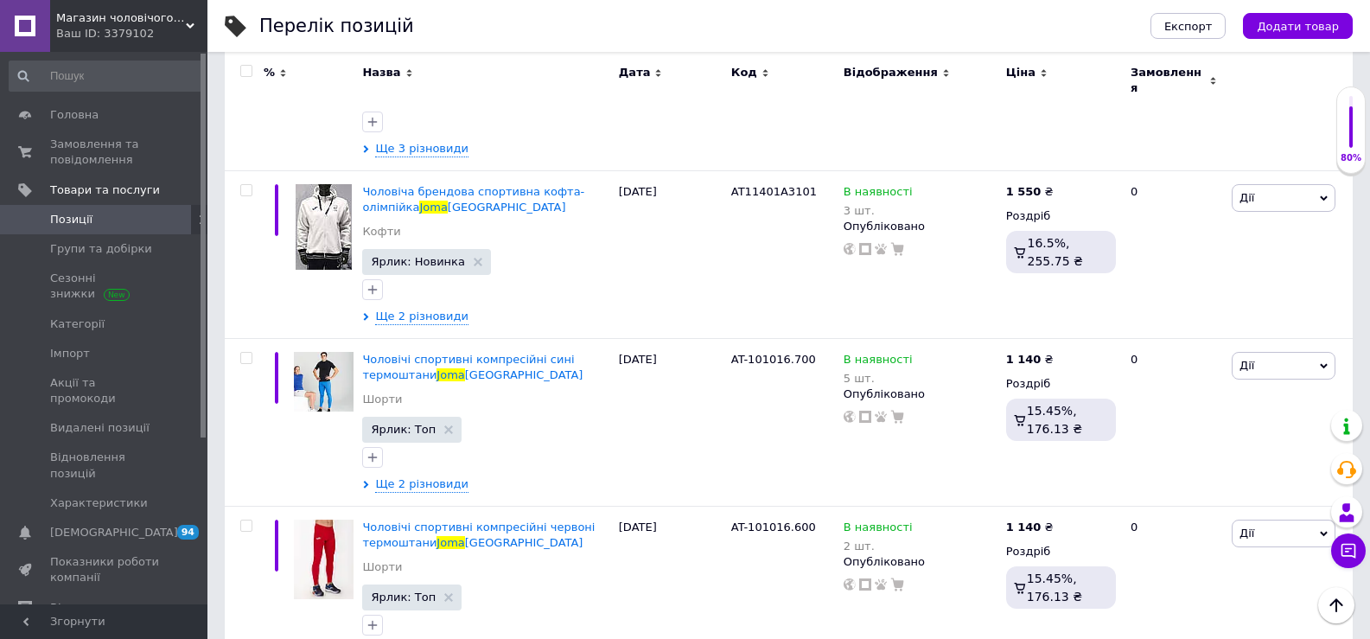
type input "joma"
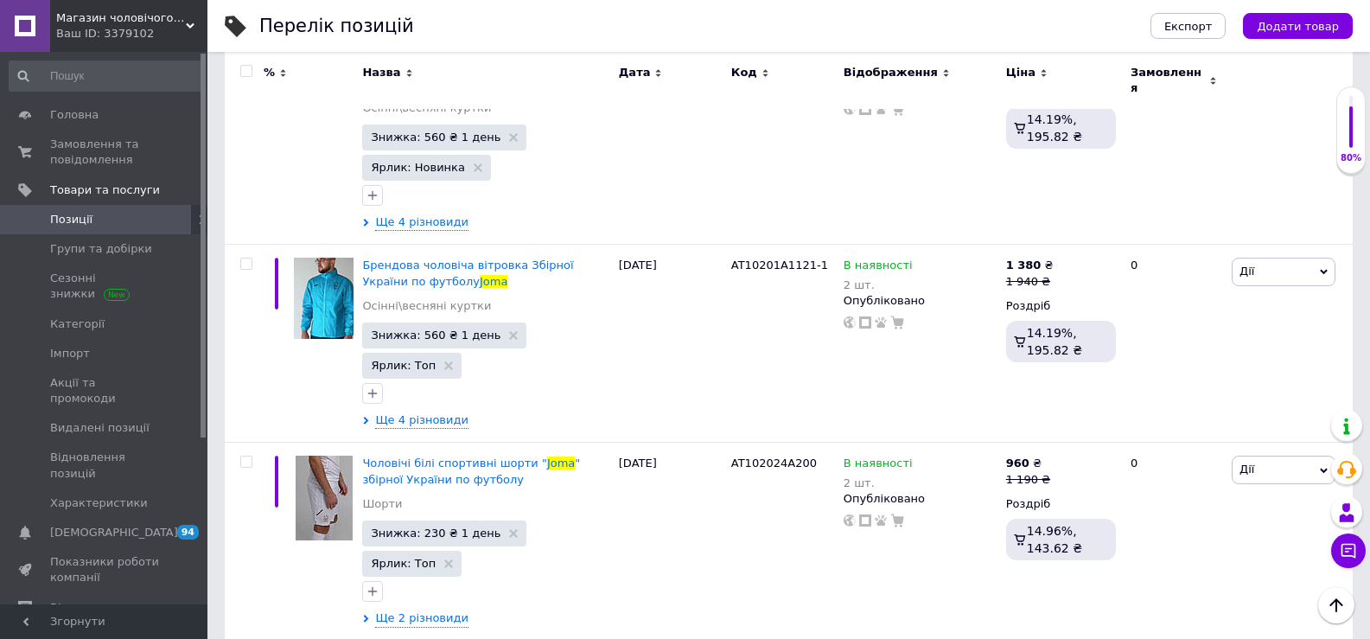
scroll to position [1870, 0]
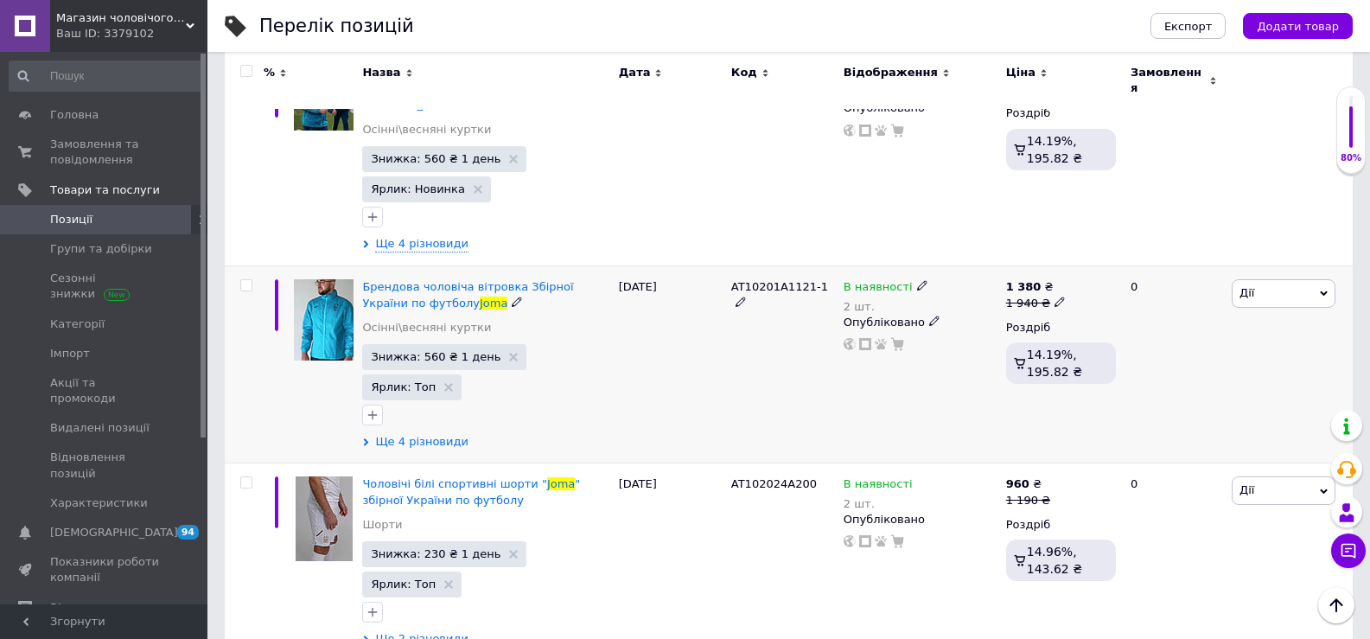
click at [431, 434] on span "Ще 4 різновиди" at bounding box center [421, 442] width 93 height 16
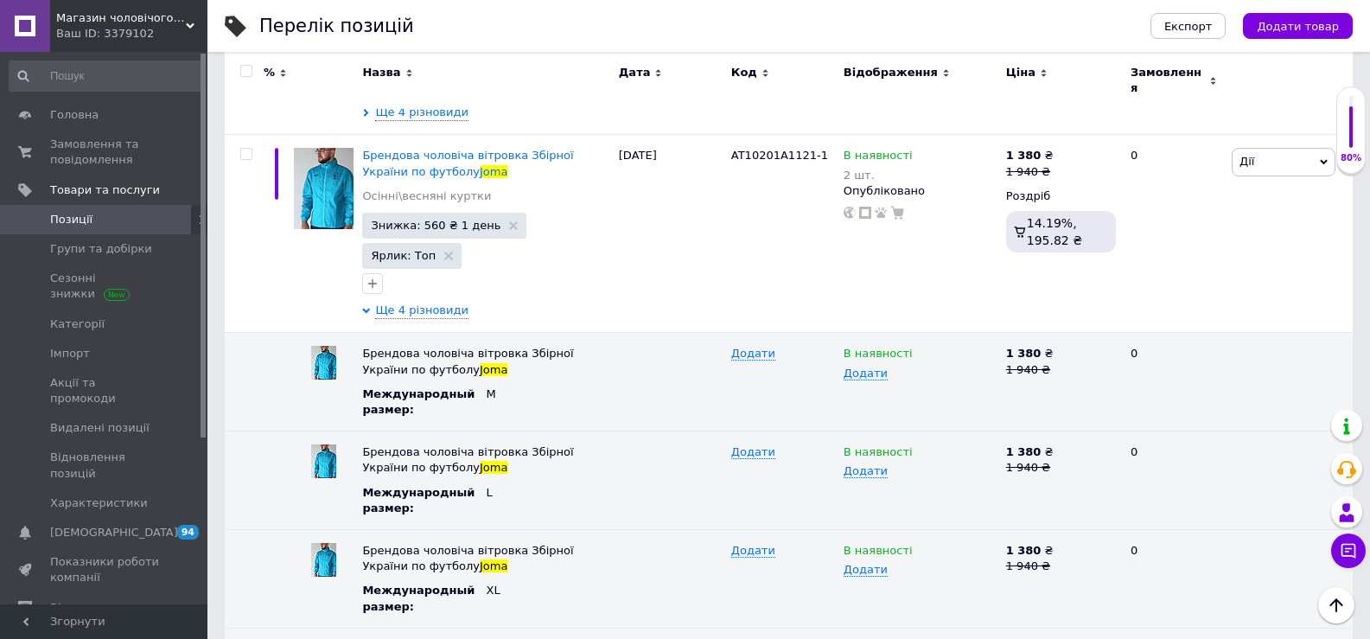
scroll to position [2008, 0]
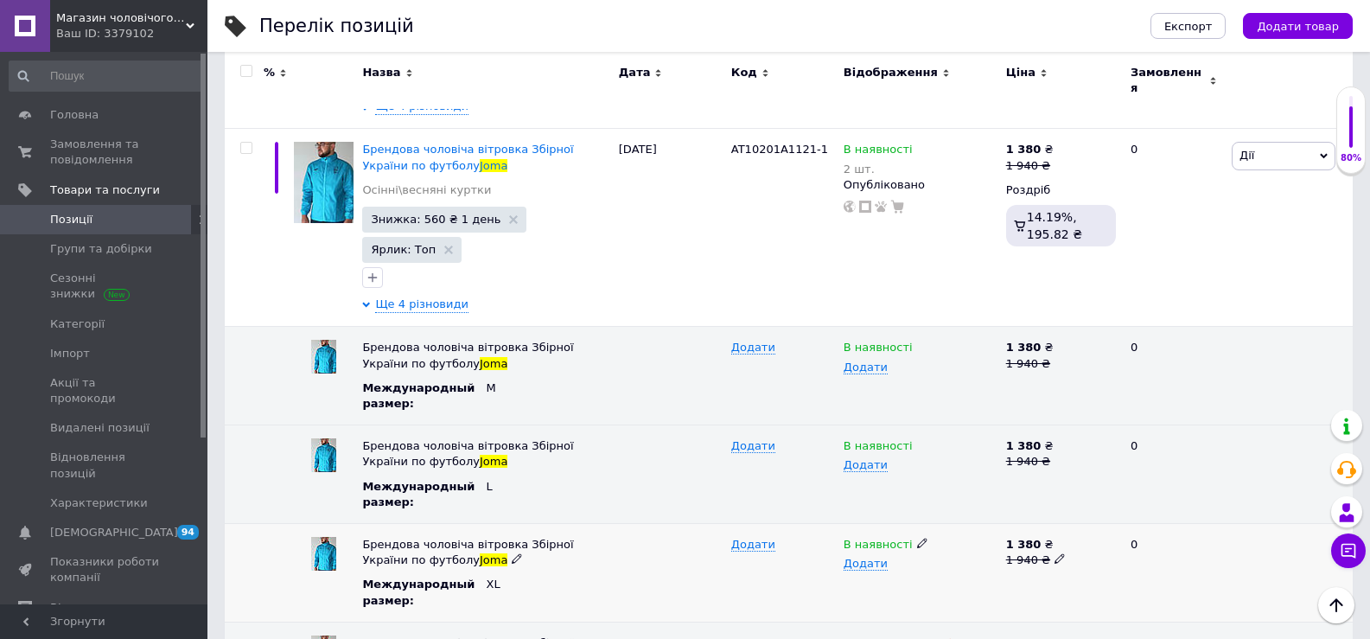
click at [917, 538] on icon at bounding box center [922, 543] width 10 height 10
click at [912, 565] on li "Немає в наявності" at bounding box center [917, 577] width 160 height 24
click at [917, 439] on icon at bounding box center [922, 444] width 10 height 10
click at [891, 467] on li "Немає в наявності" at bounding box center [917, 479] width 160 height 24
click at [917, 341] on icon at bounding box center [922, 346] width 10 height 10
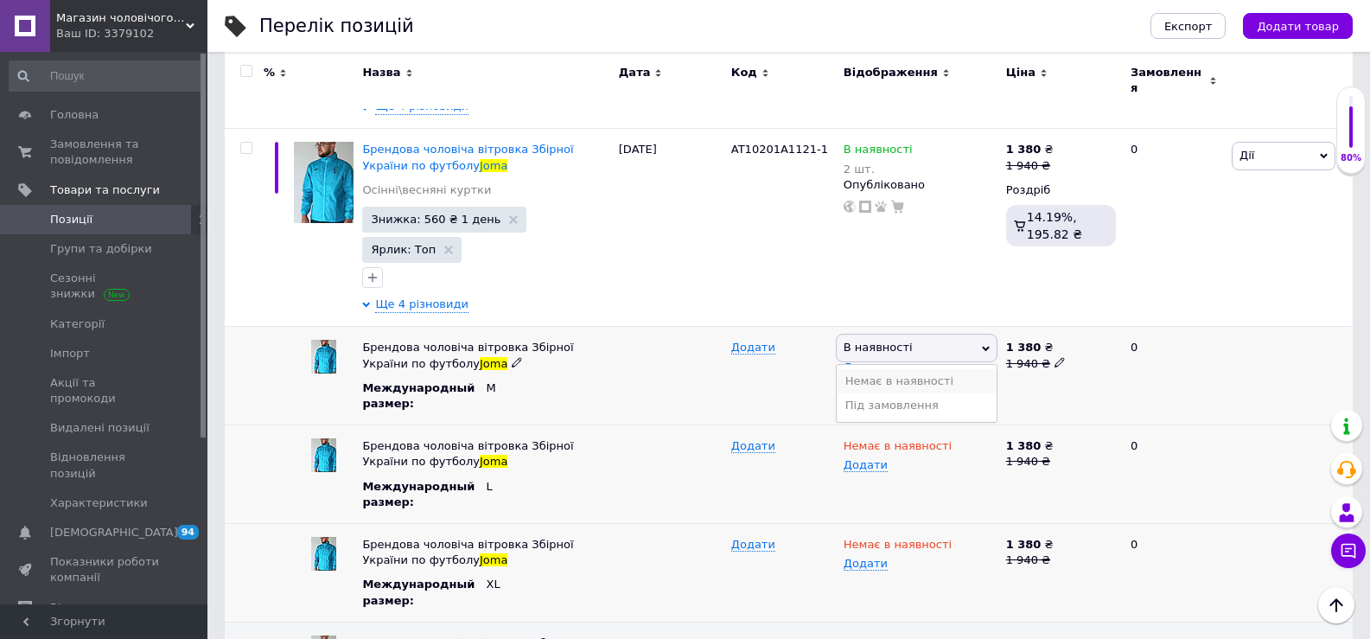
click at [890, 369] on li "Немає в наявності" at bounding box center [917, 381] width 160 height 24
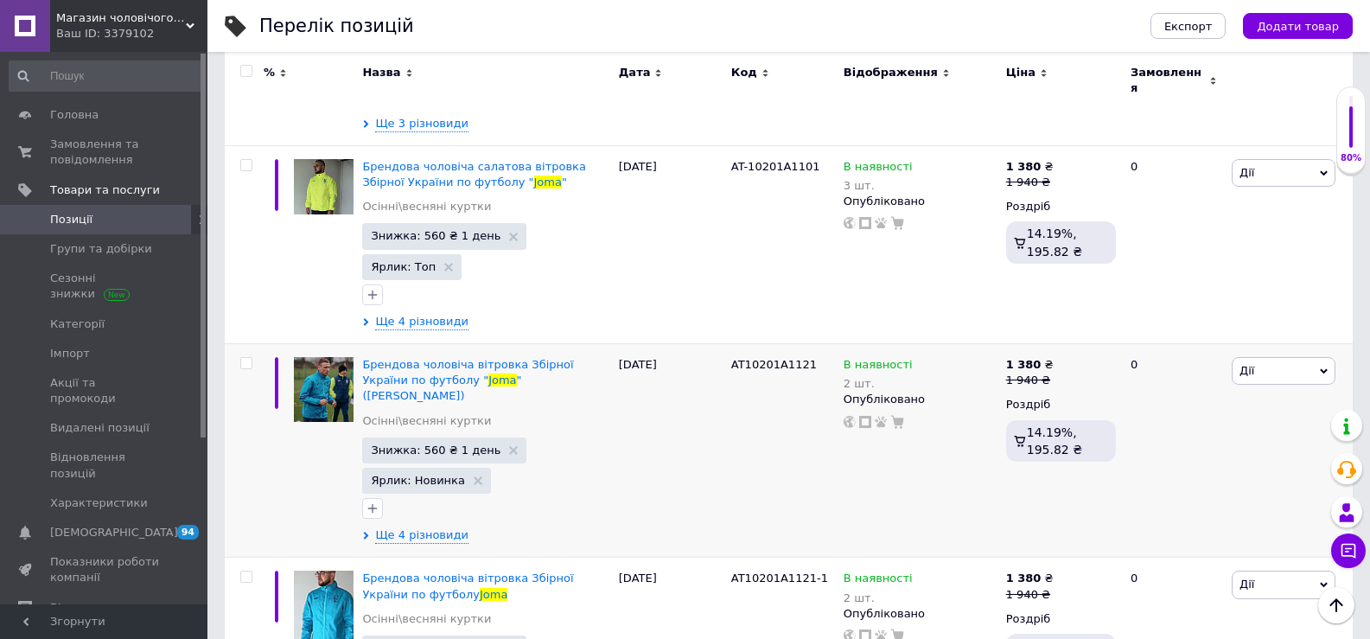
scroll to position [1585, 0]
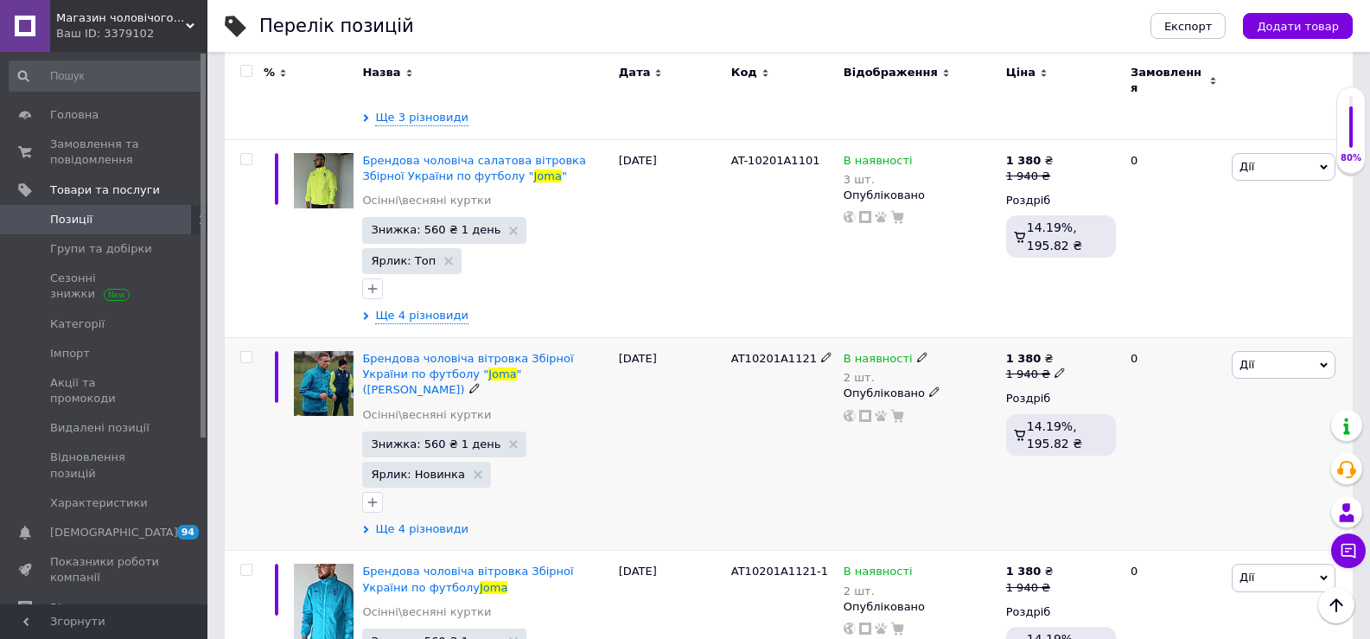
click at [428, 521] on span "Ще 4 різновиди" at bounding box center [421, 529] width 93 height 16
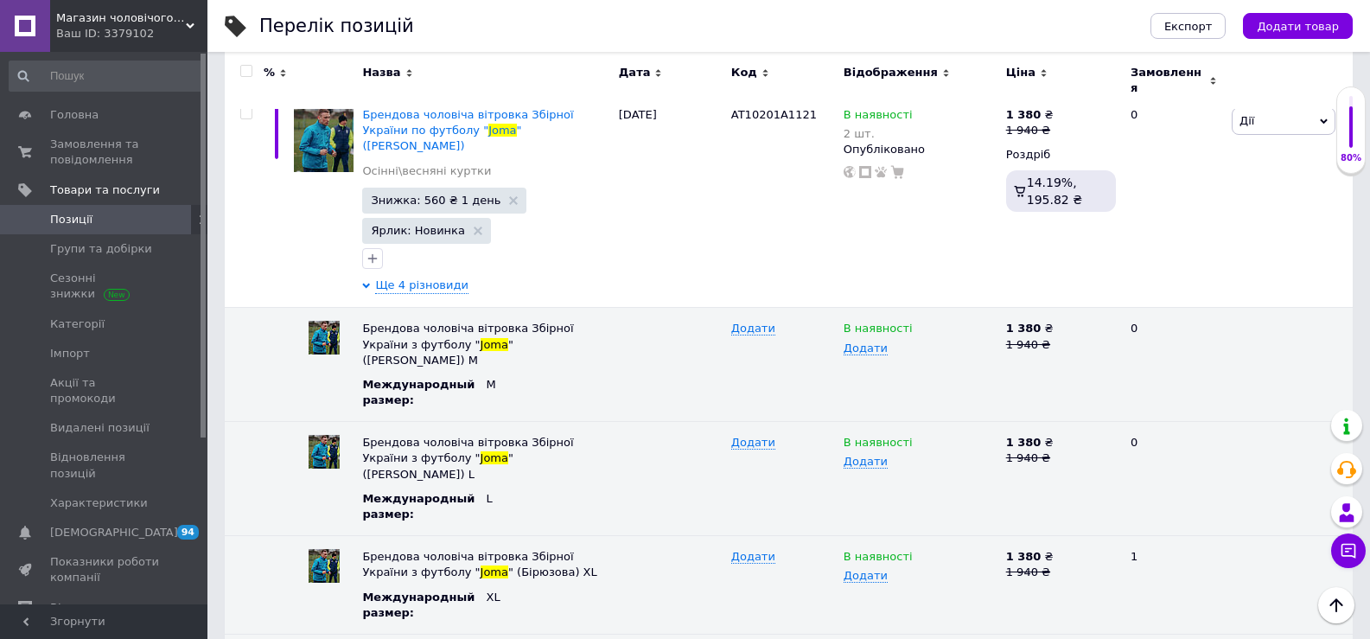
scroll to position [1939, 0]
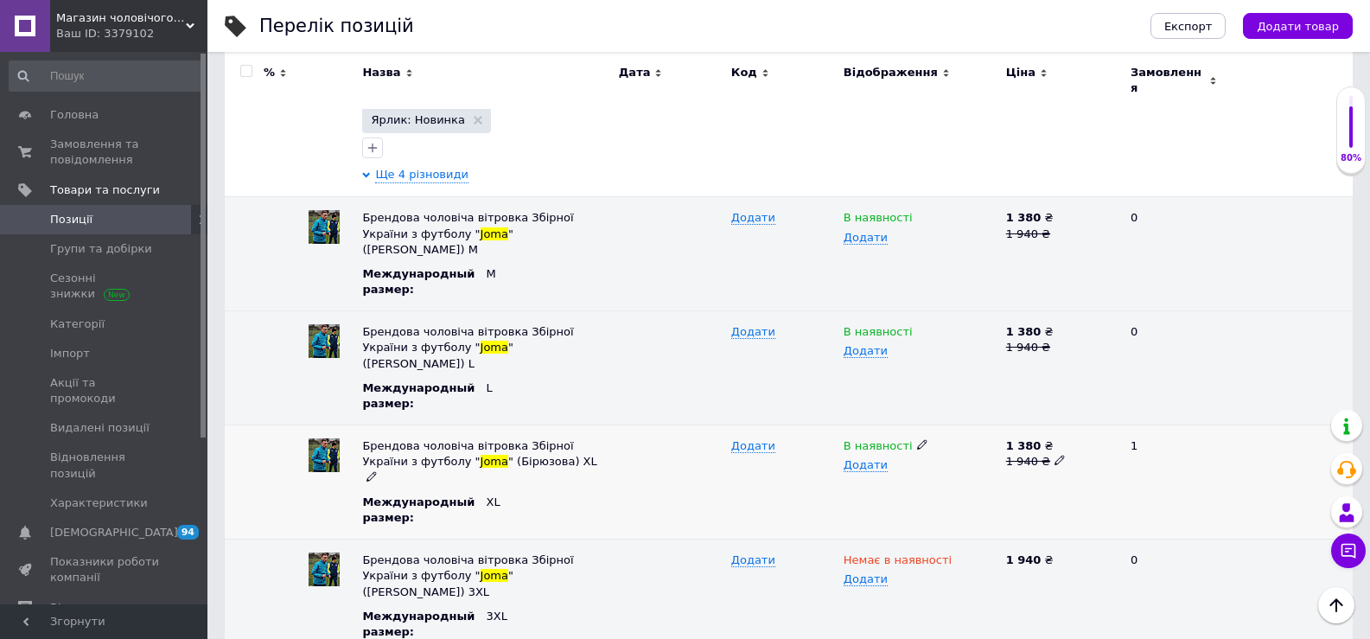
click at [917, 439] on icon at bounding box center [922, 444] width 10 height 10
click at [901, 467] on li "Немає в наявності" at bounding box center [917, 479] width 160 height 24
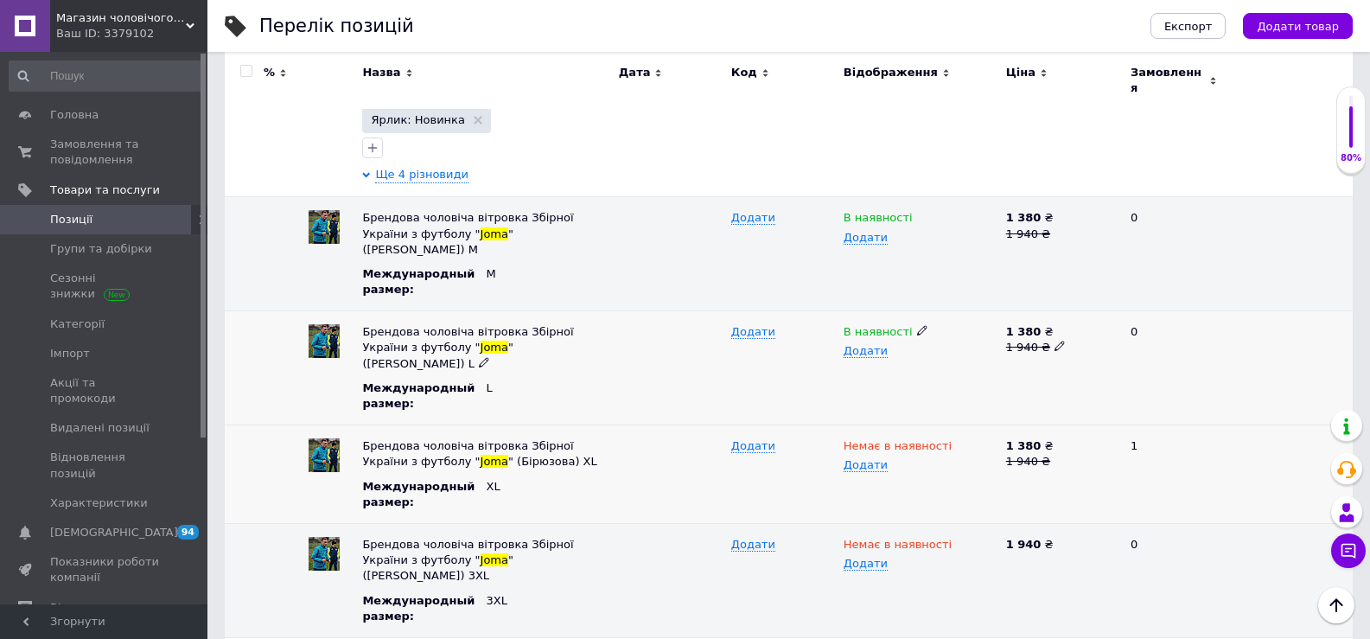
click at [917, 325] on icon at bounding box center [922, 330] width 10 height 10
drag, startPoint x: 891, startPoint y: 291, endPoint x: 898, endPoint y: 277, distance: 16.2
click at [892, 353] on li "Немає в наявності" at bounding box center [917, 365] width 160 height 24
click at [917, 212] on use at bounding box center [922, 217] width 10 height 10
click at [900, 239] on li "Немає в наявності" at bounding box center [917, 251] width 160 height 24
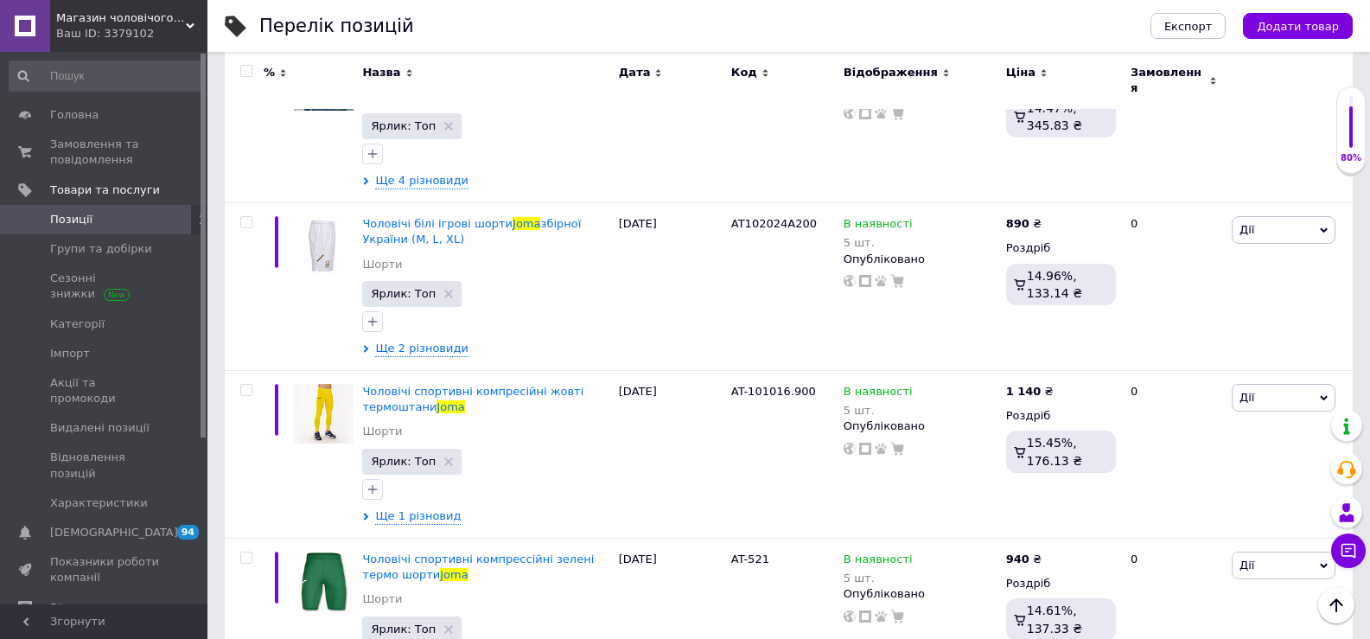
scroll to position [49, 0]
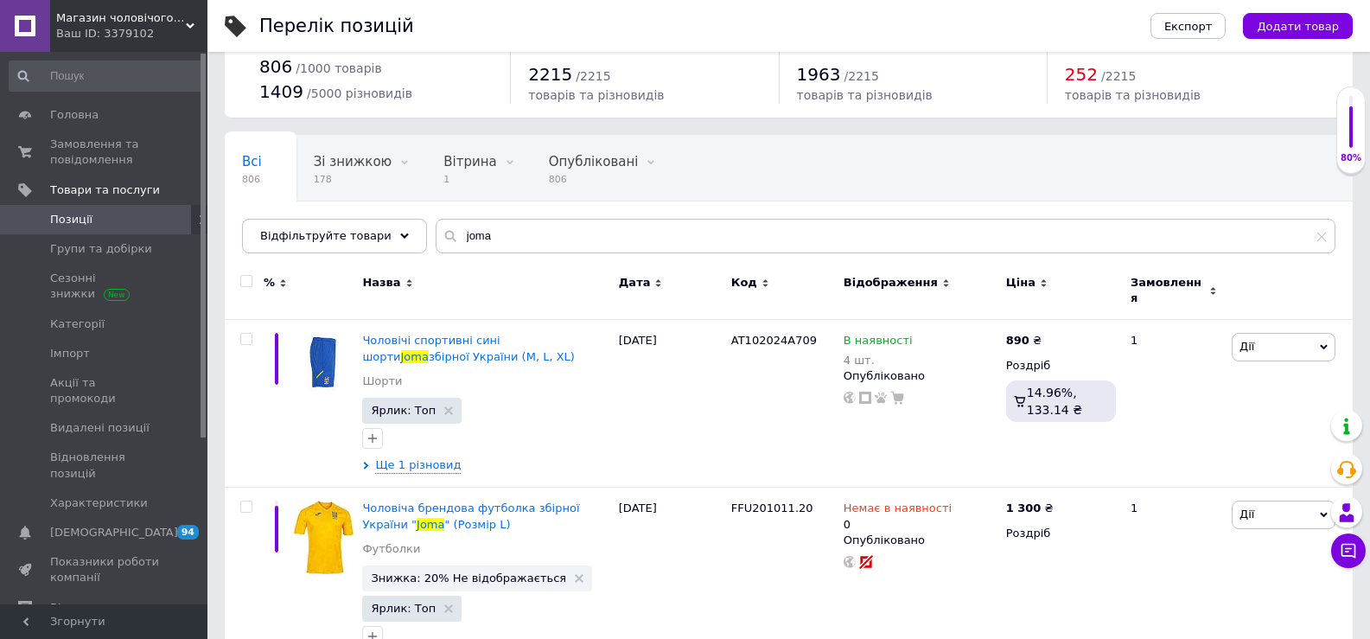
click at [83, 218] on span "Позиції" at bounding box center [71, 220] width 42 height 16
click at [113, 153] on span "Замовлення та повідомлення" at bounding box center [105, 152] width 110 height 31
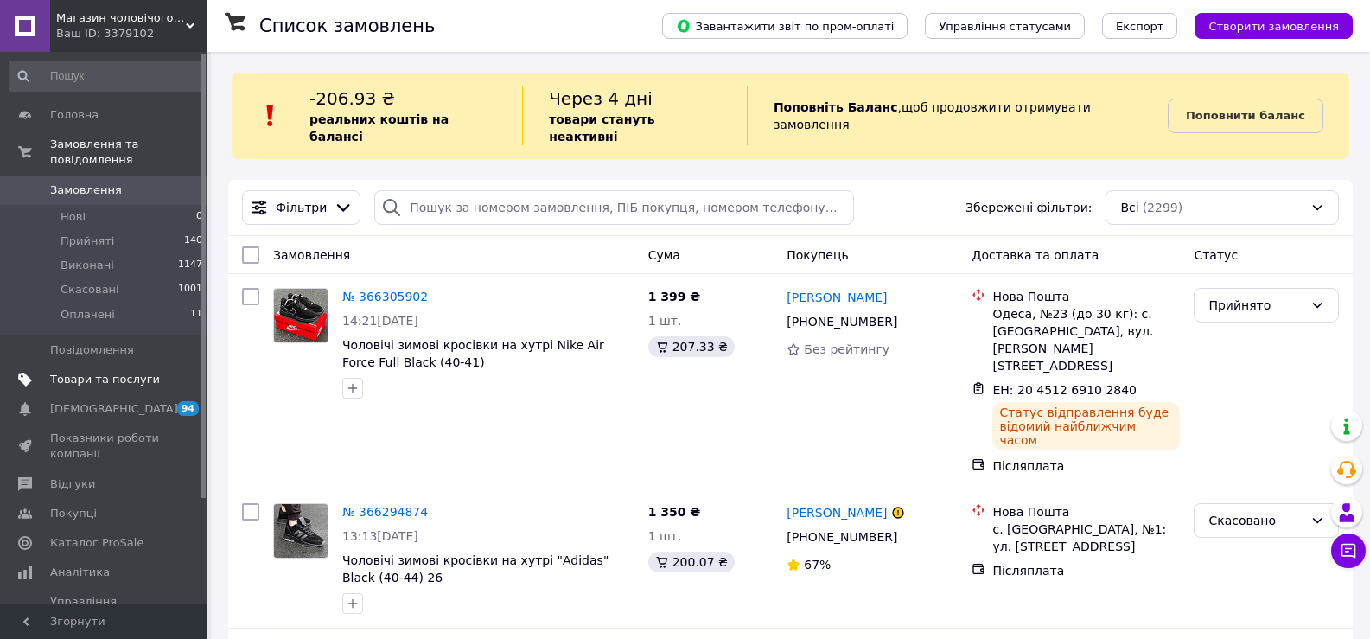
click at [93, 372] on span "Товари та послуги" at bounding box center [105, 380] width 110 height 16
